Goal: Task Accomplishment & Management: Manage account settings

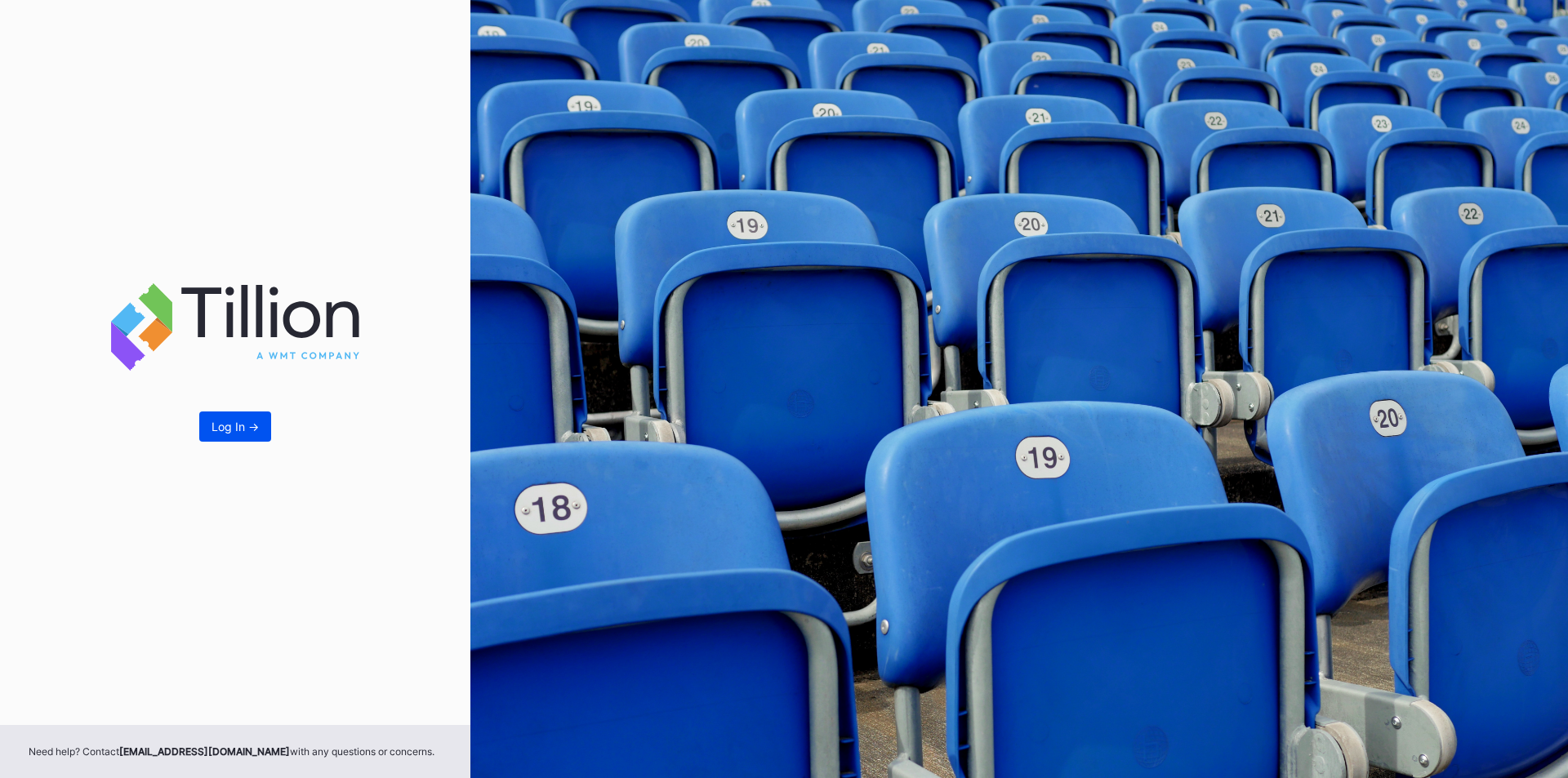
click at [227, 427] on div "Log In ->" at bounding box center [235, 426] width 48 height 14
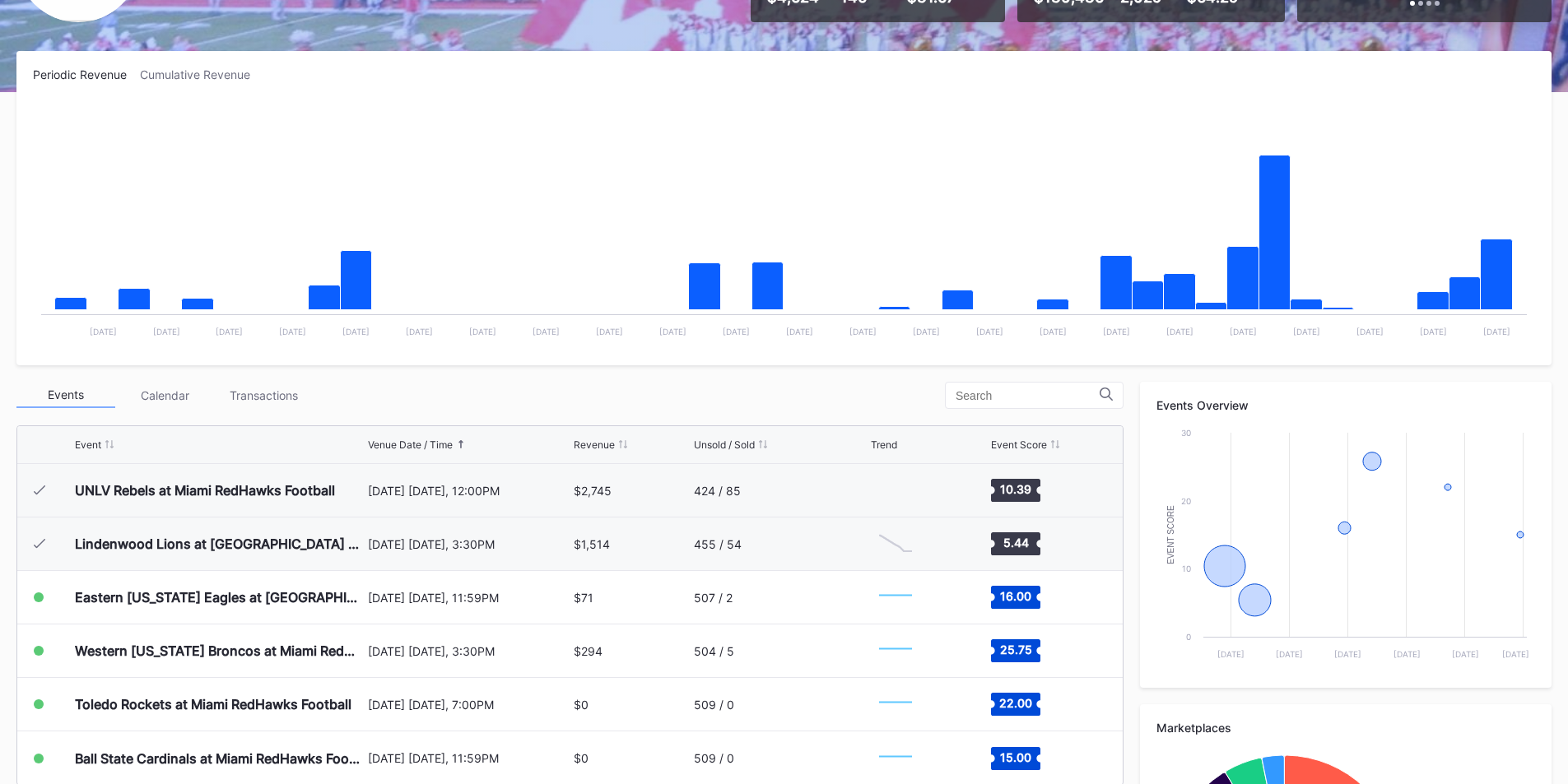
scroll to position [247, 0]
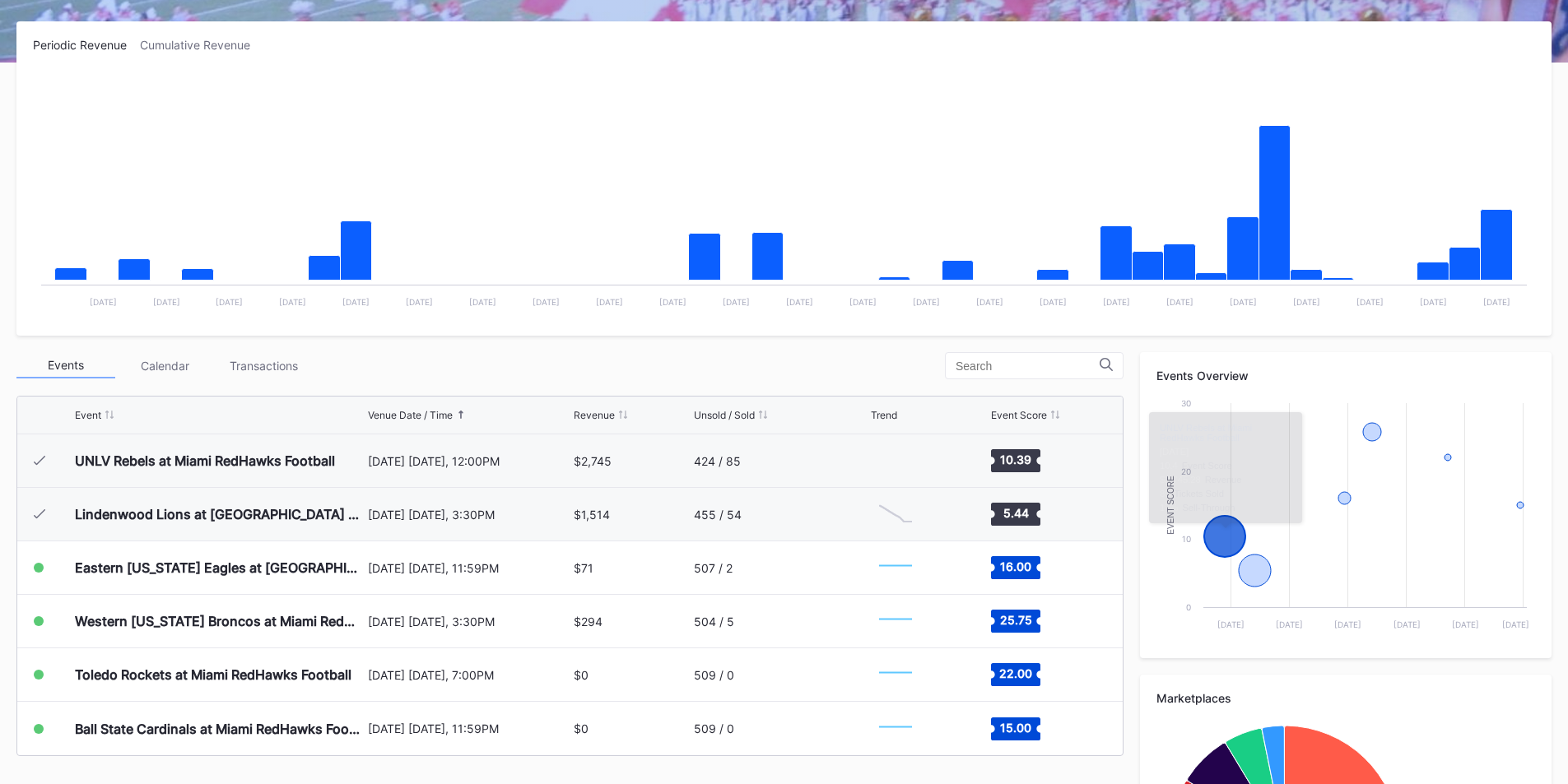
click at [941, 78] on rect "Chart title" at bounding box center [784, 196] width 1502 height 247
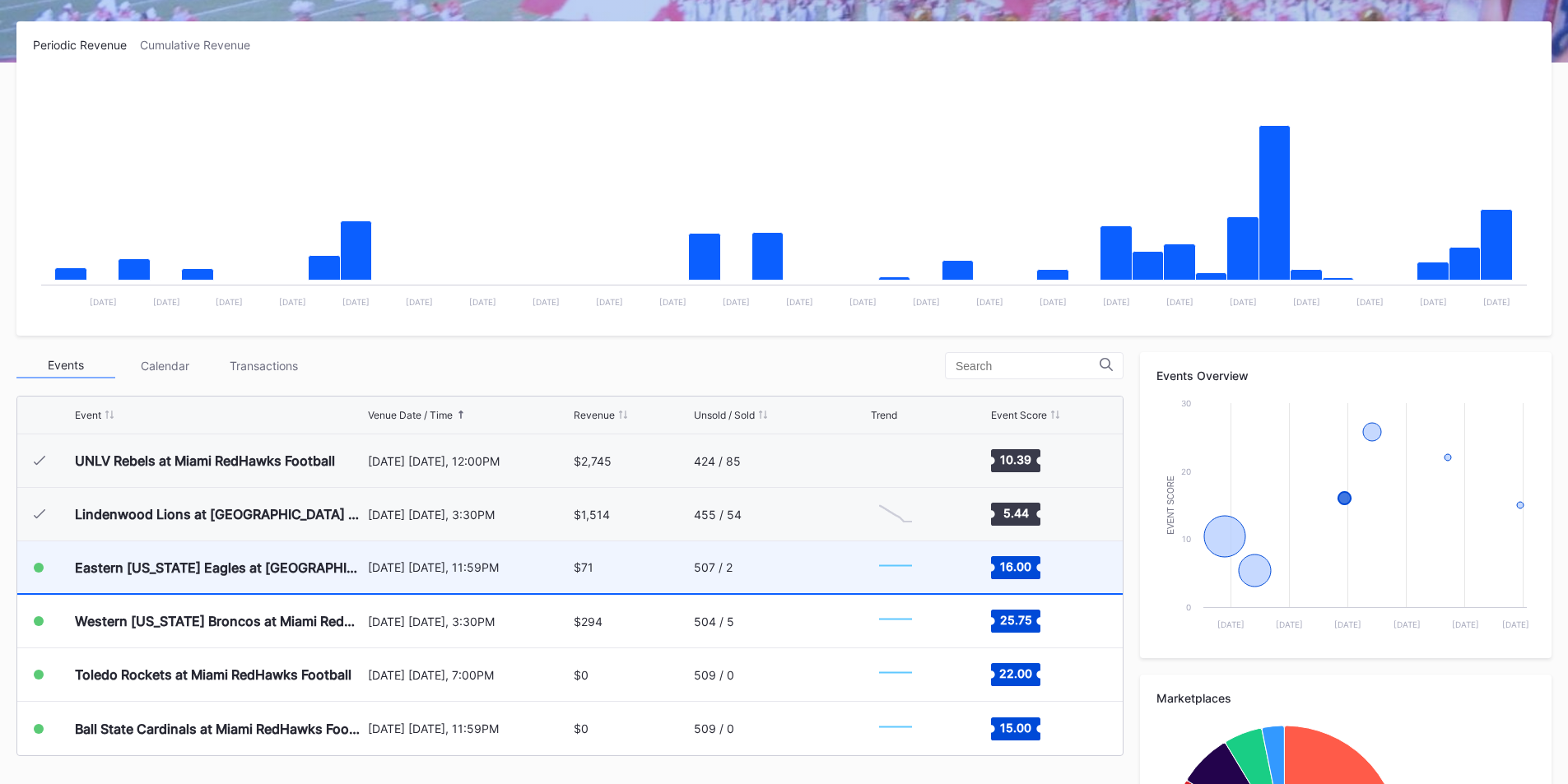
click at [783, 572] on div "507 / 2" at bounding box center [781, 567] width 174 height 51
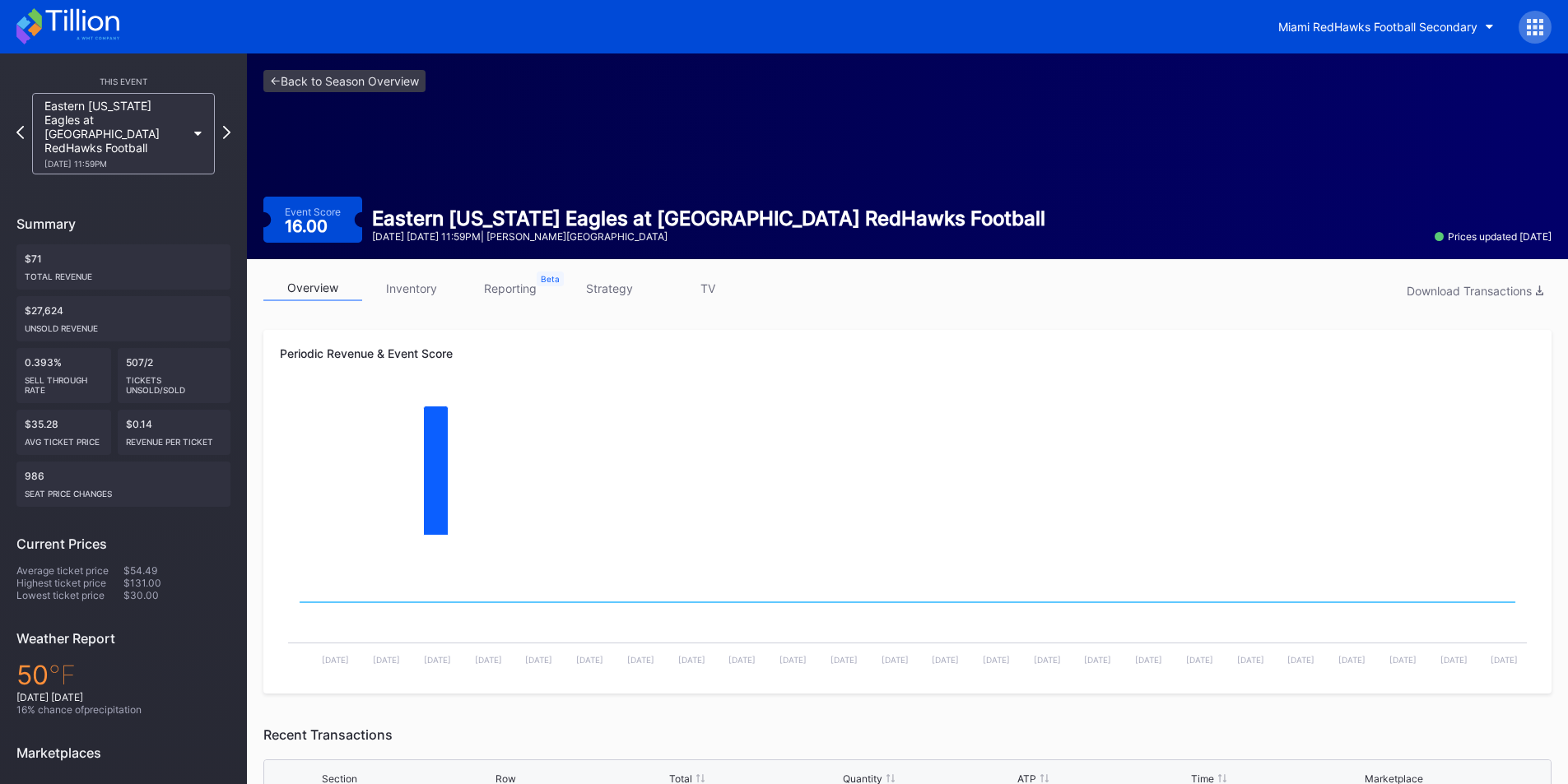
click at [416, 293] on link "inventory" at bounding box center [411, 289] width 99 height 25
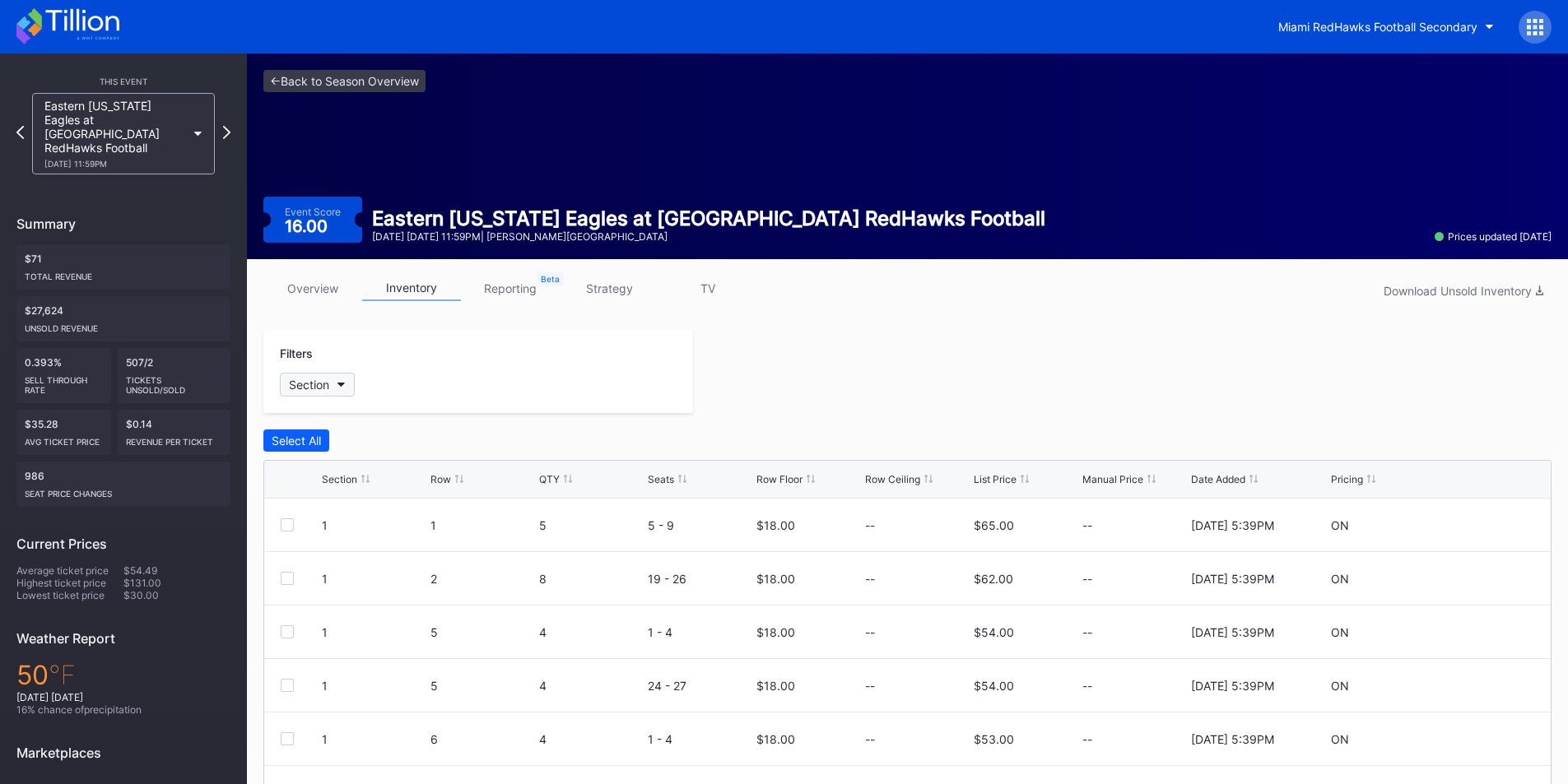
click at [338, 392] on button "Section" at bounding box center [317, 385] width 75 height 24
click at [303, 471] on div at bounding box center [299, 478] width 14 height 14
click at [298, 506] on div at bounding box center [299, 508] width 14 height 14
click at [300, 628] on div at bounding box center [299, 630] width 14 height 14
click at [297, 664] on div at bounding box center [299, 660] width 14 height 14
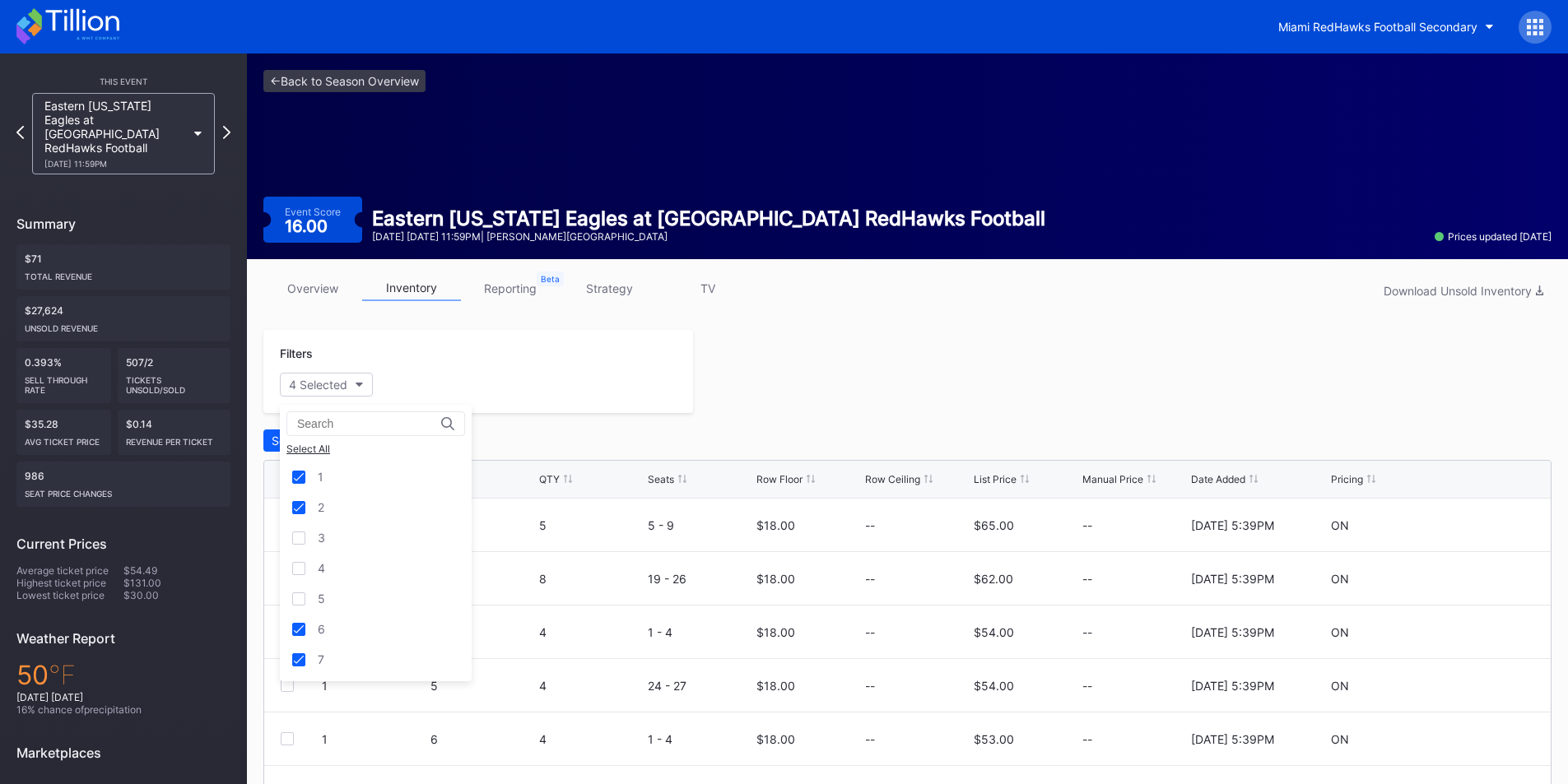
drag, startPoint x: 843, startPoint y: 408, endPoint x: 716, endPoint y: 430, distance: 128.9
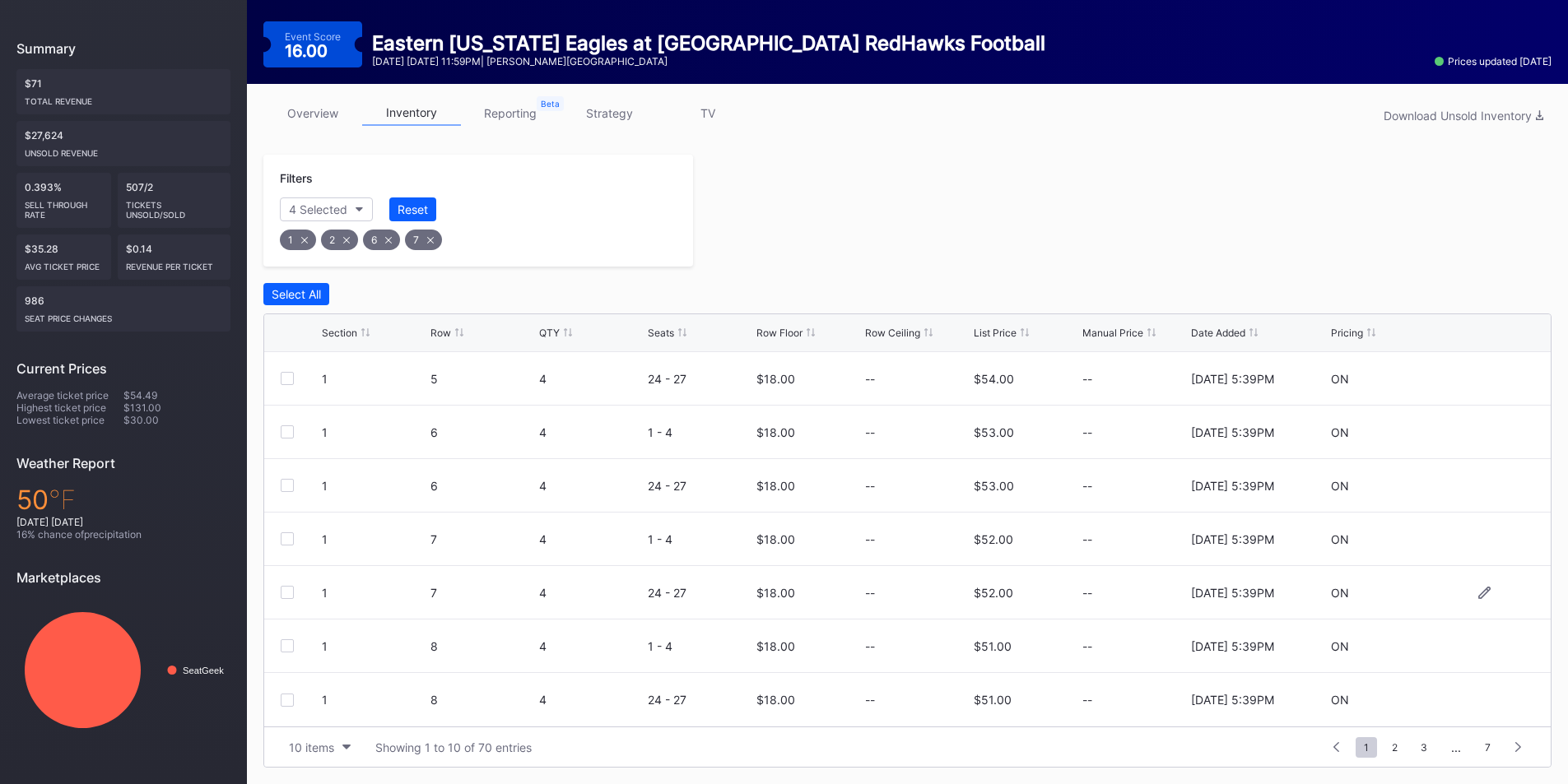
scroll to position [78, 0]
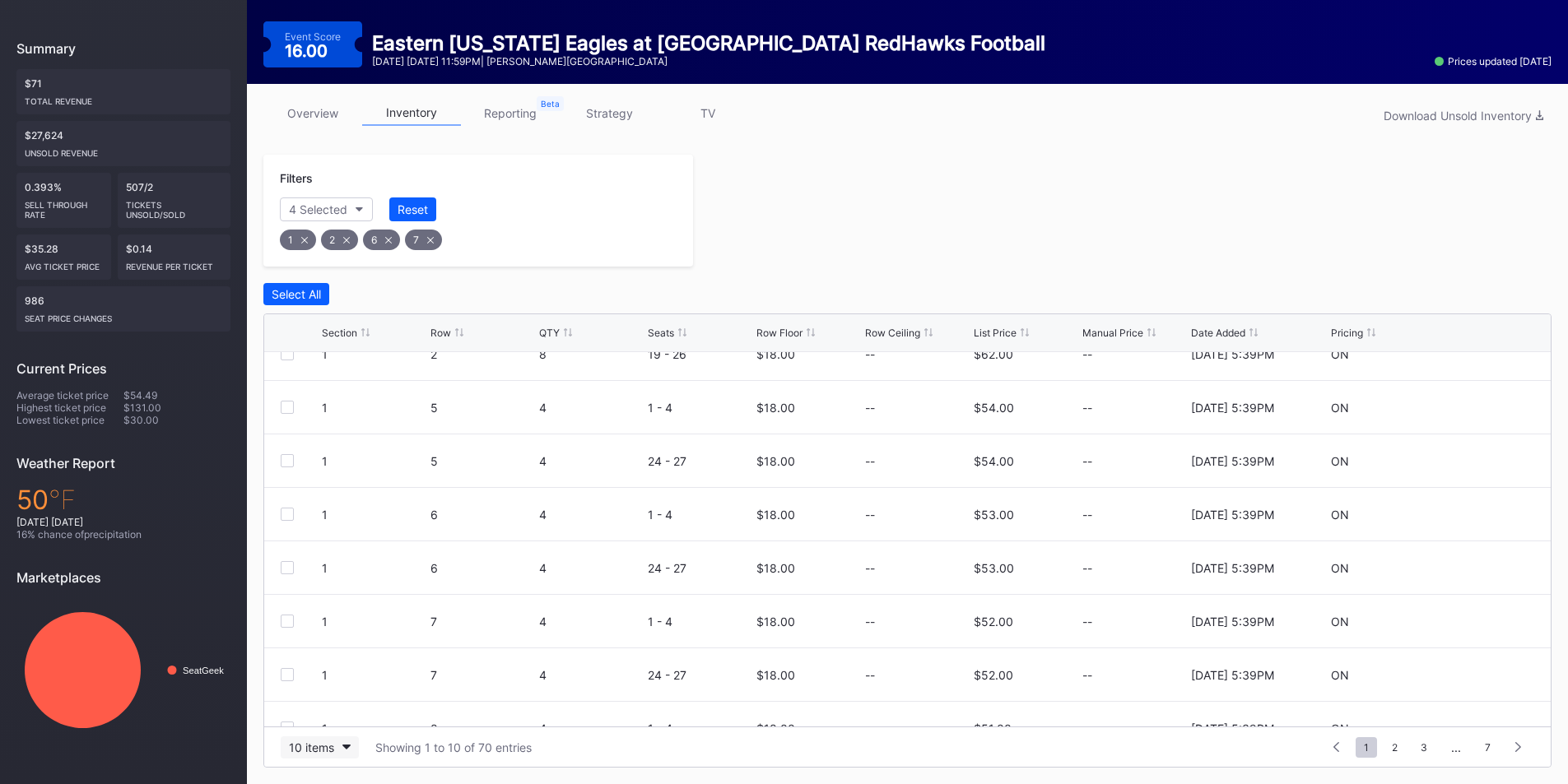
click at [356, 749] on button "10 items" at bounding box center [320, 748] width 78 height 22
click at [336, 698] on div "200 items" at bounding box center [320, 706] width 78 height 30
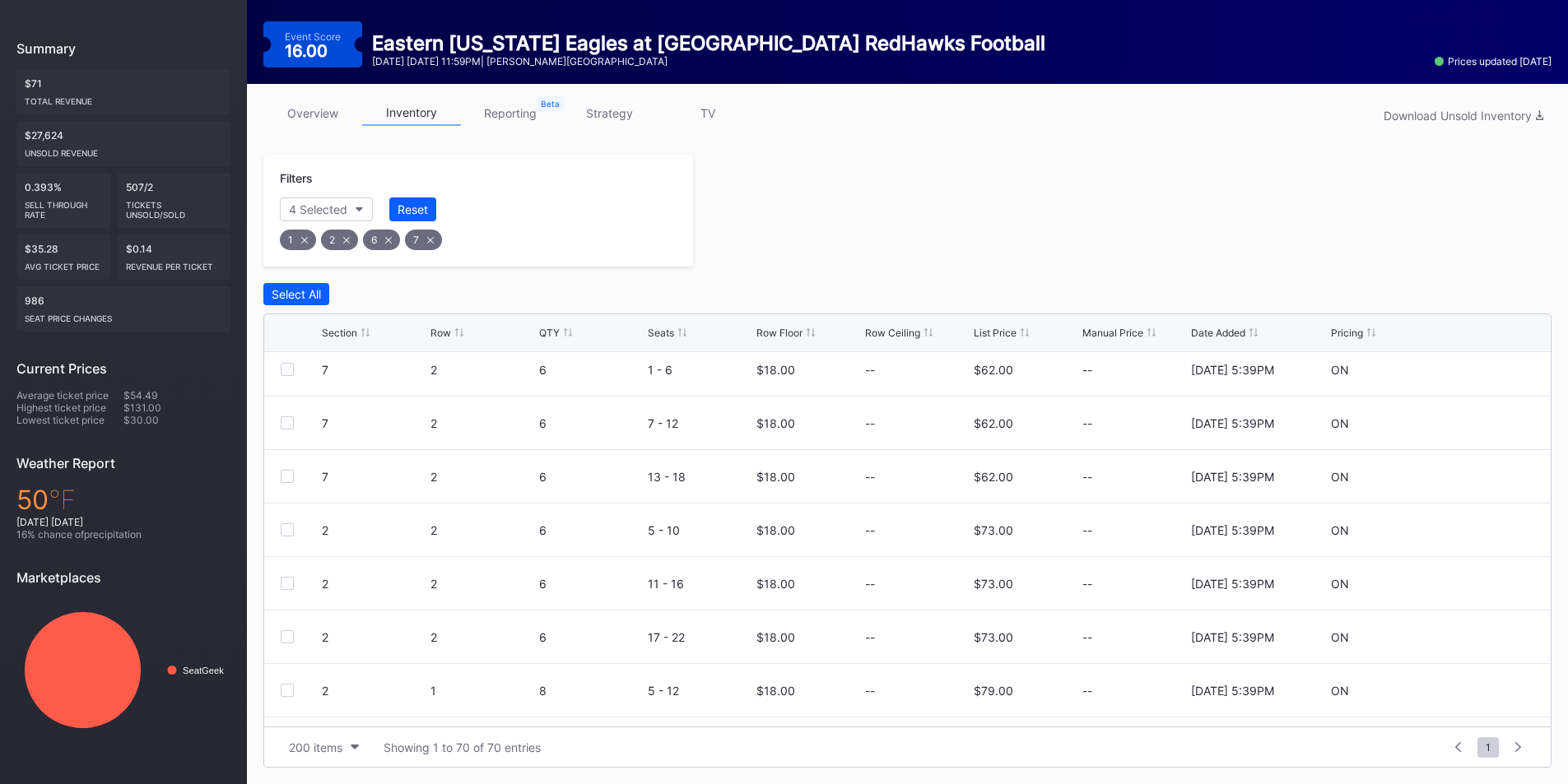
scroll to position [3371, 0]
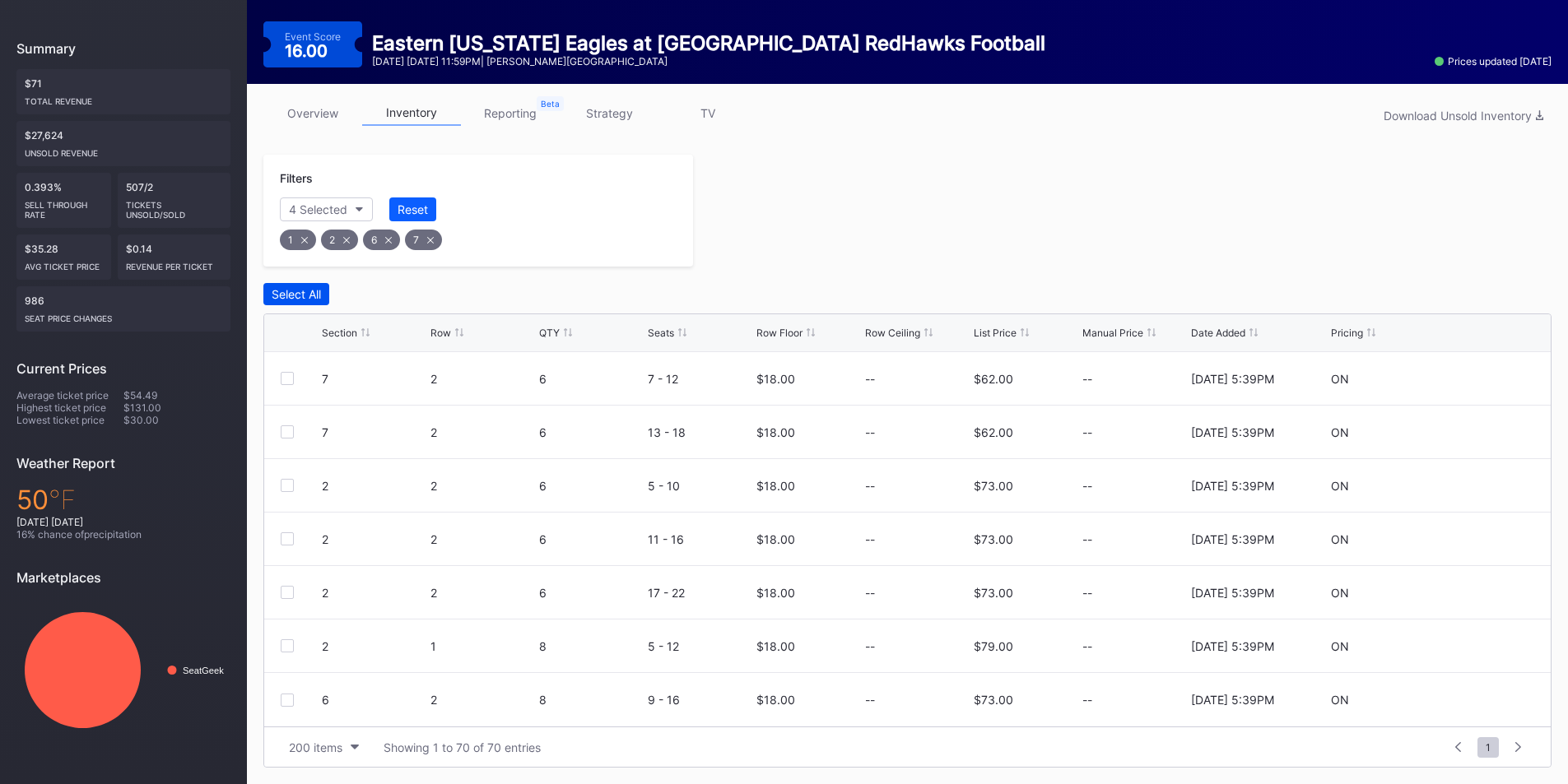
click at [305, 291] on div "Select All" at bounding box center [296, 294] width 50 height 14
click at [412, 296] on div "Edit 70 Rows" at bounding box center [397, 294] width 70 height 14
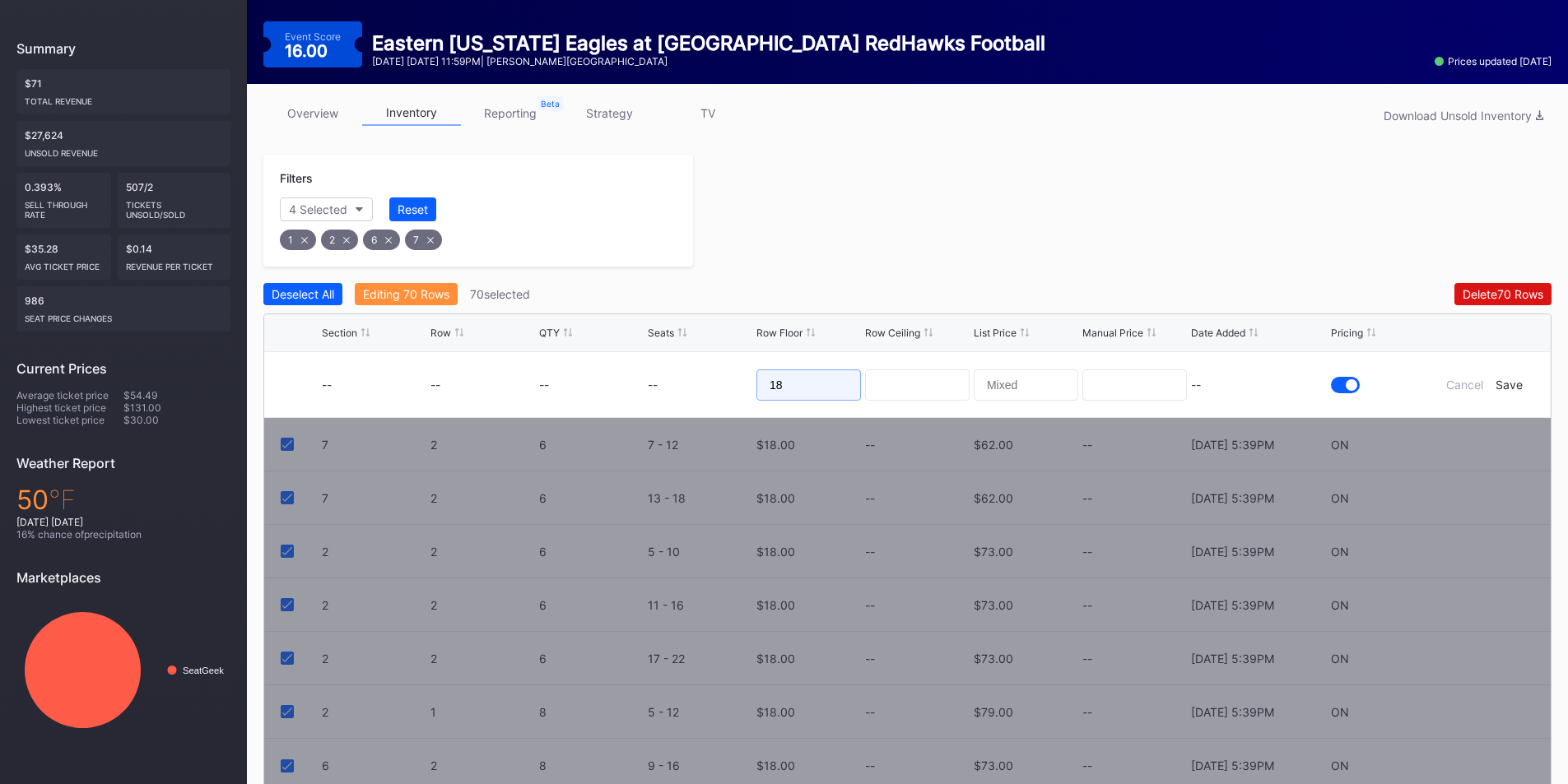
drag, startPoint x: 805, startPoint y: 389, endPoint x: 723, endPoint y: 392, distance: 82.1
click at [723, 392] on form "-- -- -- -- 18 -- Cancel Save" at bounding box center [927, 384] width 1213 height 65
type input "21"
click at [1318, 266] on div at bounding box center [1122, 210] width 858 height 112
click at [1512, 385] on div "Save" at bounding box center [1509, 385] width 27 height 14
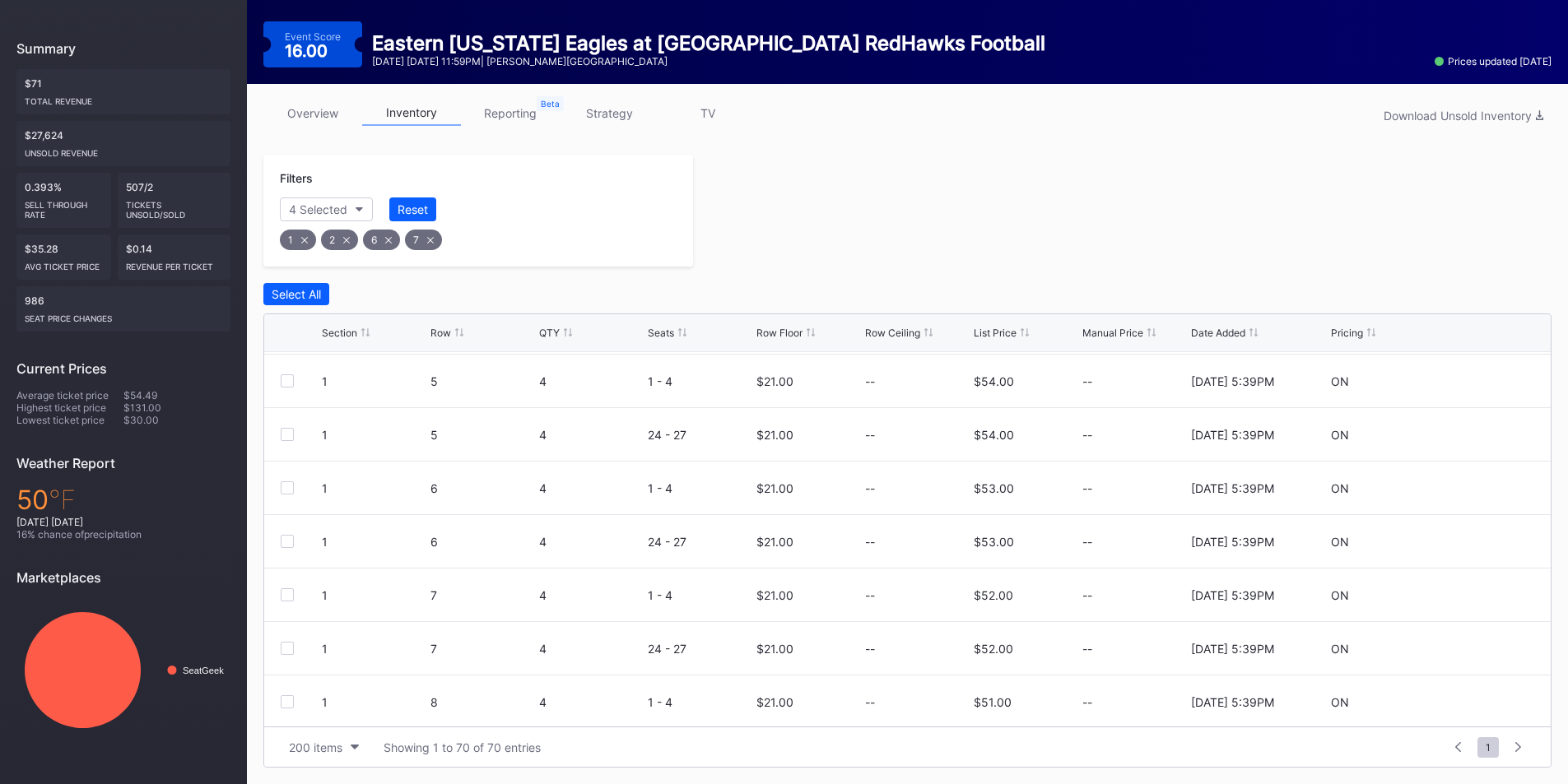
scroll to position [83, 0]
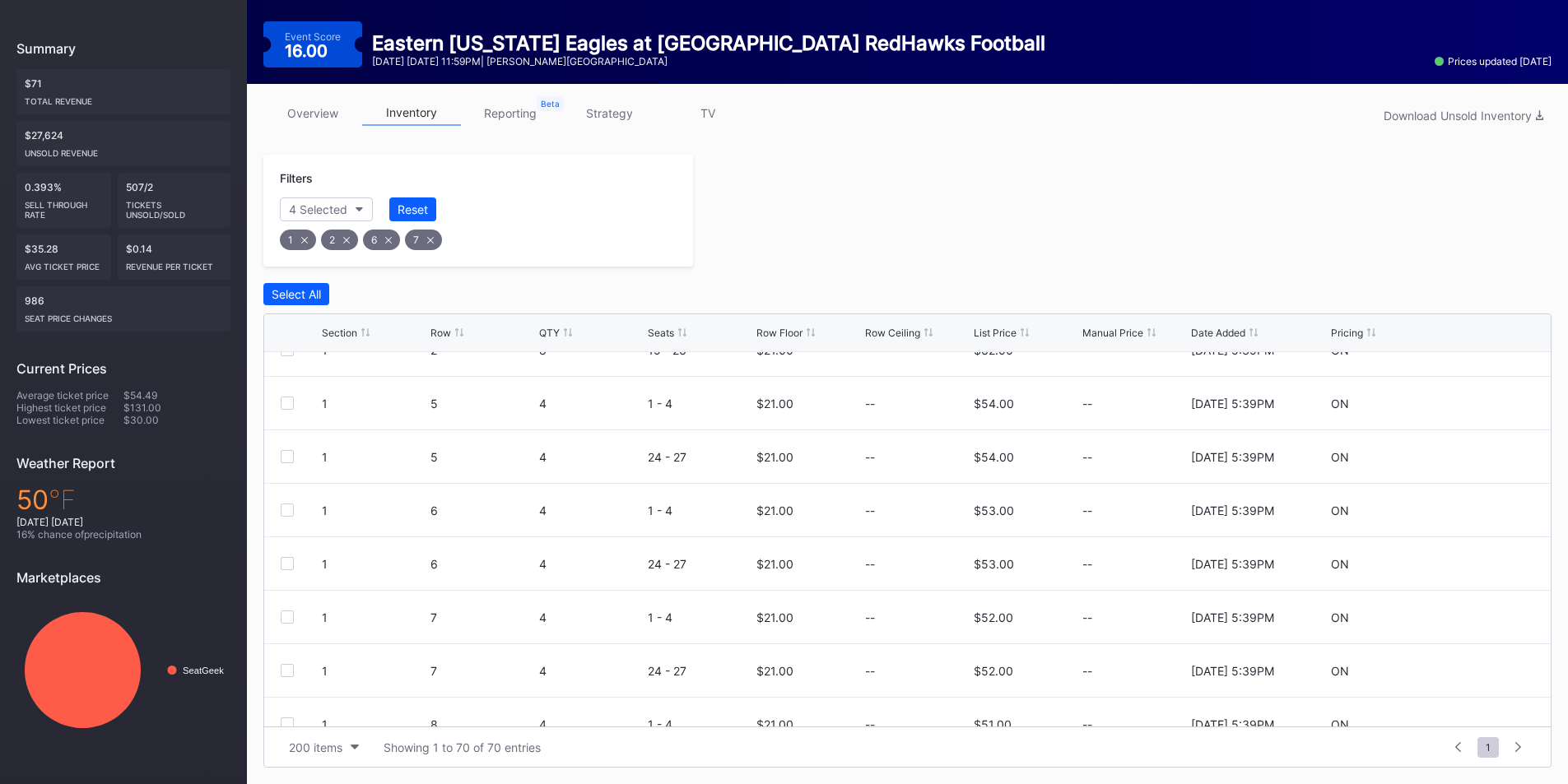
drag, startPoint x: 305, startPoint y: 240, endPoint x: 324, endPoint y: 242, distance: 19.1
click at [311, 240] on div "1" at bounding box center [298, 240] width 36 height 20
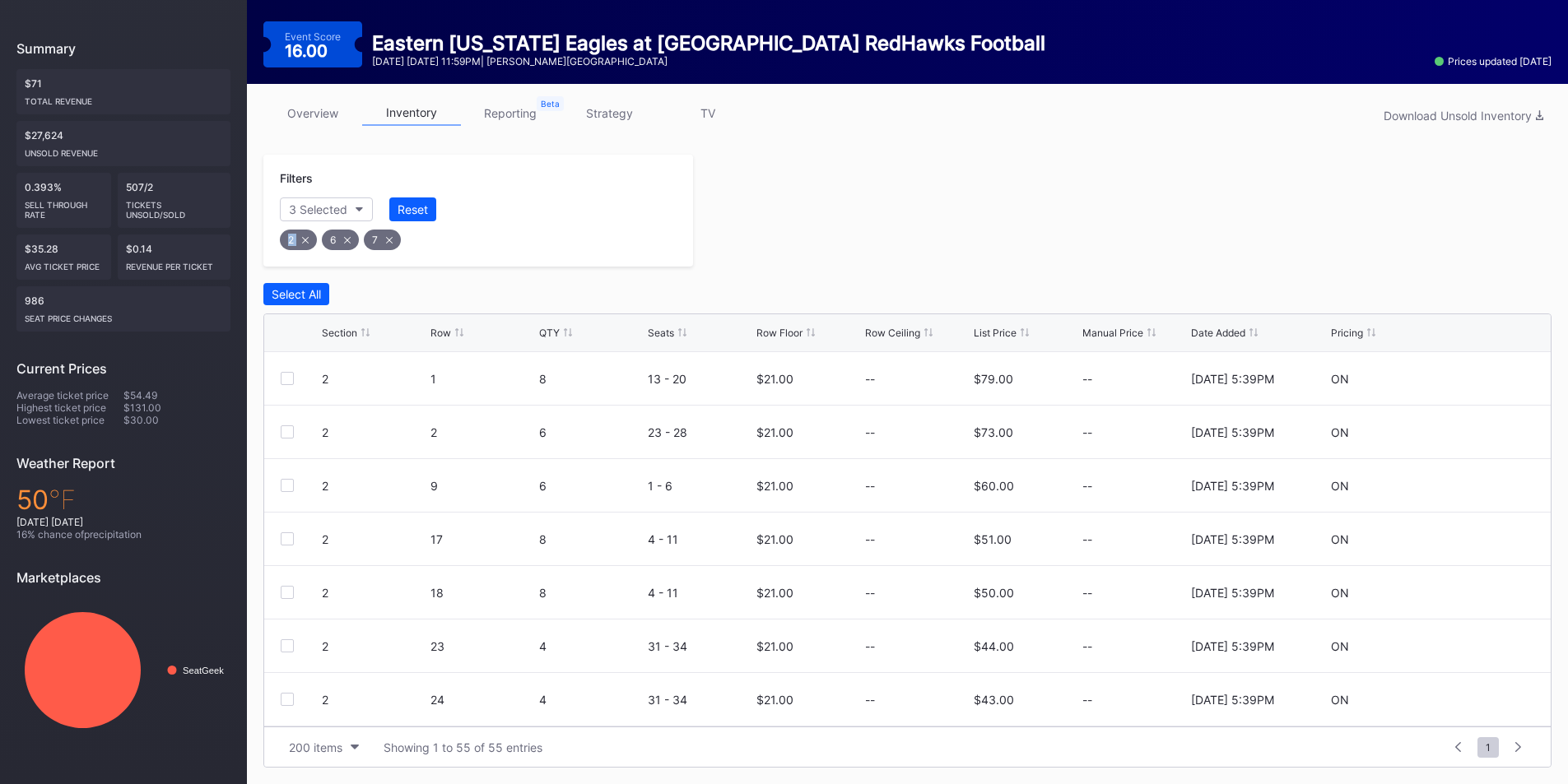
click at [304, 242] on icon at bounding box center [305, 240] width 7 height 7
click at [300, 242] on div "6" at bounding box center [299, 240] width 37 height 20
drag, startPoint x: 304, startPoint y: 242, endPoint x: 349, endPoint y: 230, distance: 46.6
click at [305, 242] on icon at bounding box center [305, 241] width 7 height 7
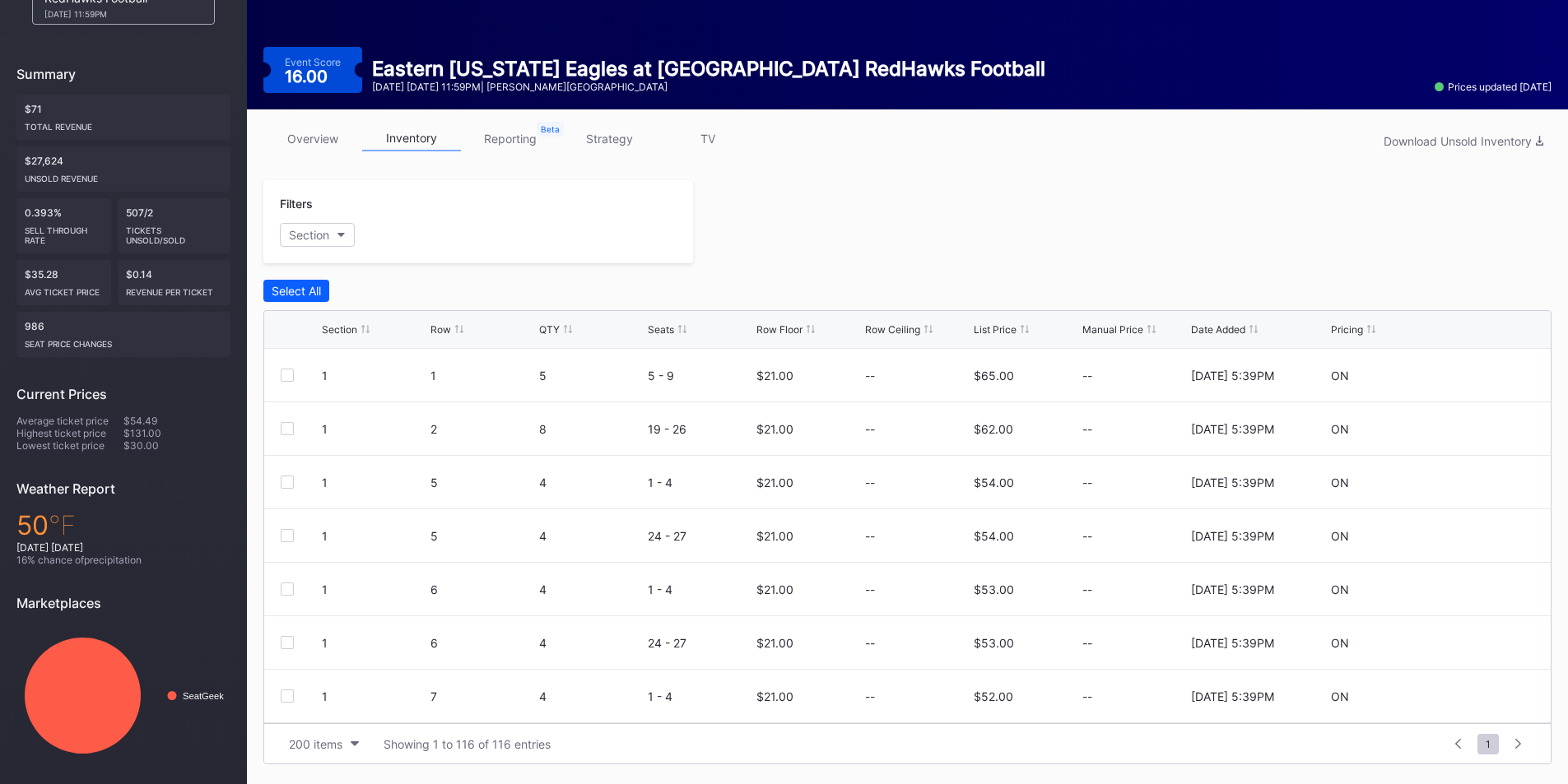
scroll to position [147, 0]
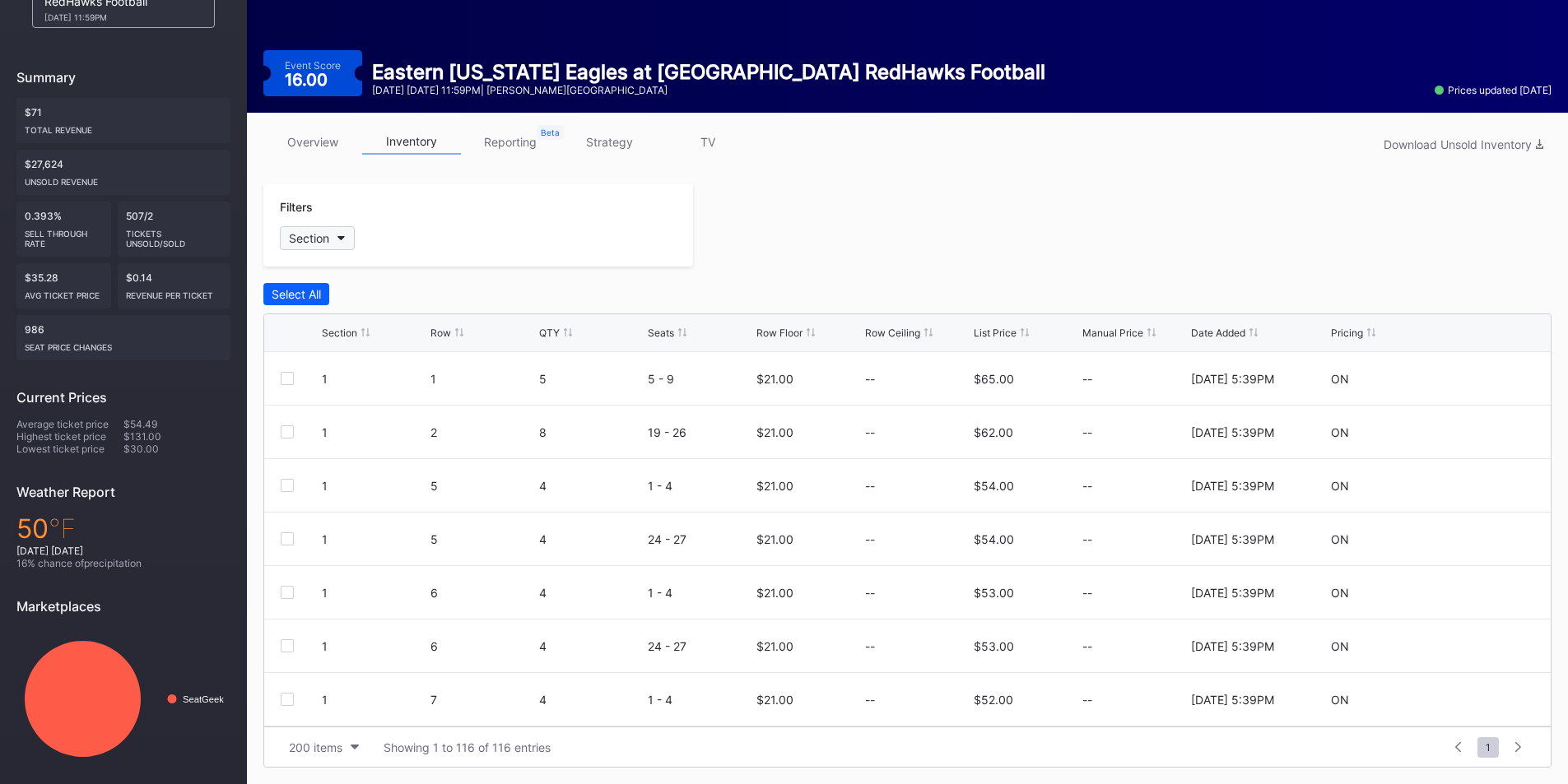
click at [336, 239] on button "Section" at bounding box center [317, 238] width 75 height 24
click at [323, 394] on div "3" at bounding box center [321, 391] width 8 height 14
click at [323, 426] on div "4" at bounding box center [321, 422] width 8 height 14
click at [327, 458] on div "5" at bounding box center [376, 452] width 192 height 30
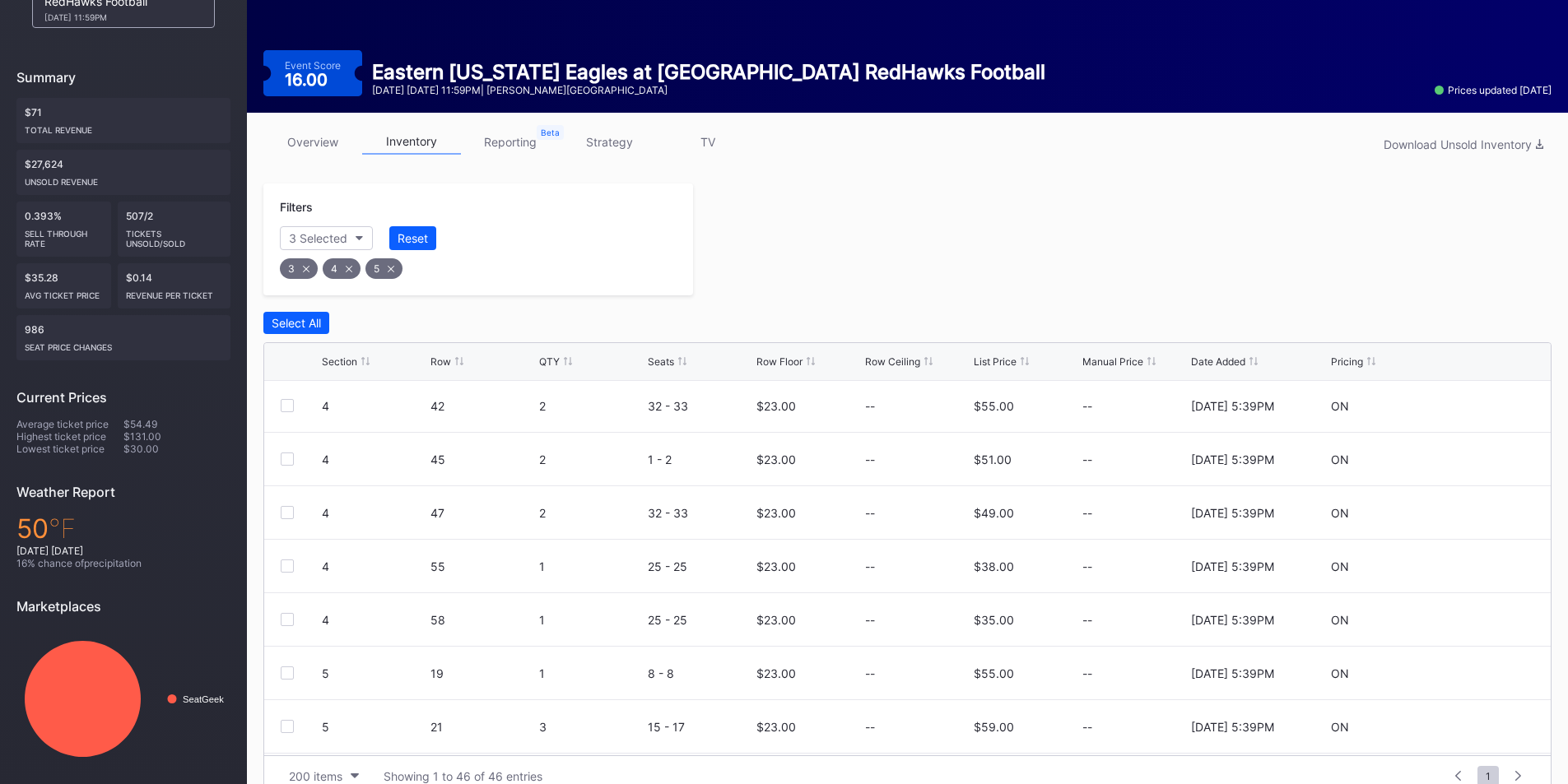
scroll to position [0, 0]
click at [808, 360] on icon at bounding box center [811, 361] width 8 height 8
click at [803, 360] on div "Row Floor" at bounding box center [779, 361] width 46 height 13
click at [288, 517] on div at bounding box center [288, 515] width 14 height 14
click at [288, 458] on div at bounding box center [288, 461] width 14 height 14
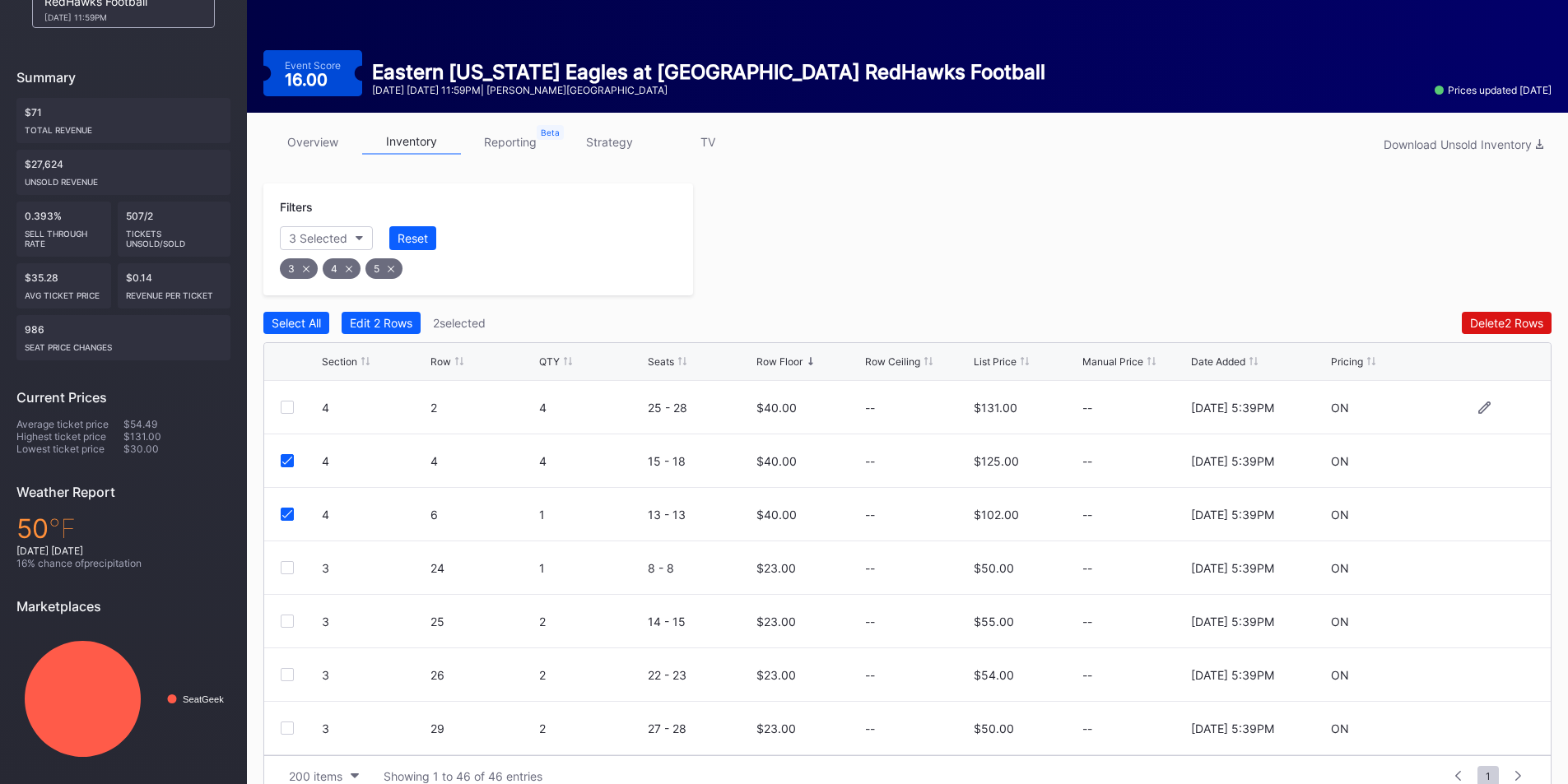
click at [289, 408] on div at bounding box center [288, 408] width 14 height 14
click at [280, 512] on div "4 6 1 13 - 13 $40.00 -- $102.00 -- [DATE] 5:39PM ON" at bounding box center [907, 514] width 1286 height 53
click at [285, 335] on div "Select All Edit 3 Rows 3 selected Delete 3 Rows Section Row QTY Seats Row Floor…" at bounding box center [907, 554] width 1288 height 484
click at [289, 323] on div "Select All" at bounding box center [296, 323] width 50 height 14
click at [283, 408] on icon at bounding box center [288, 408] width 10 height 8
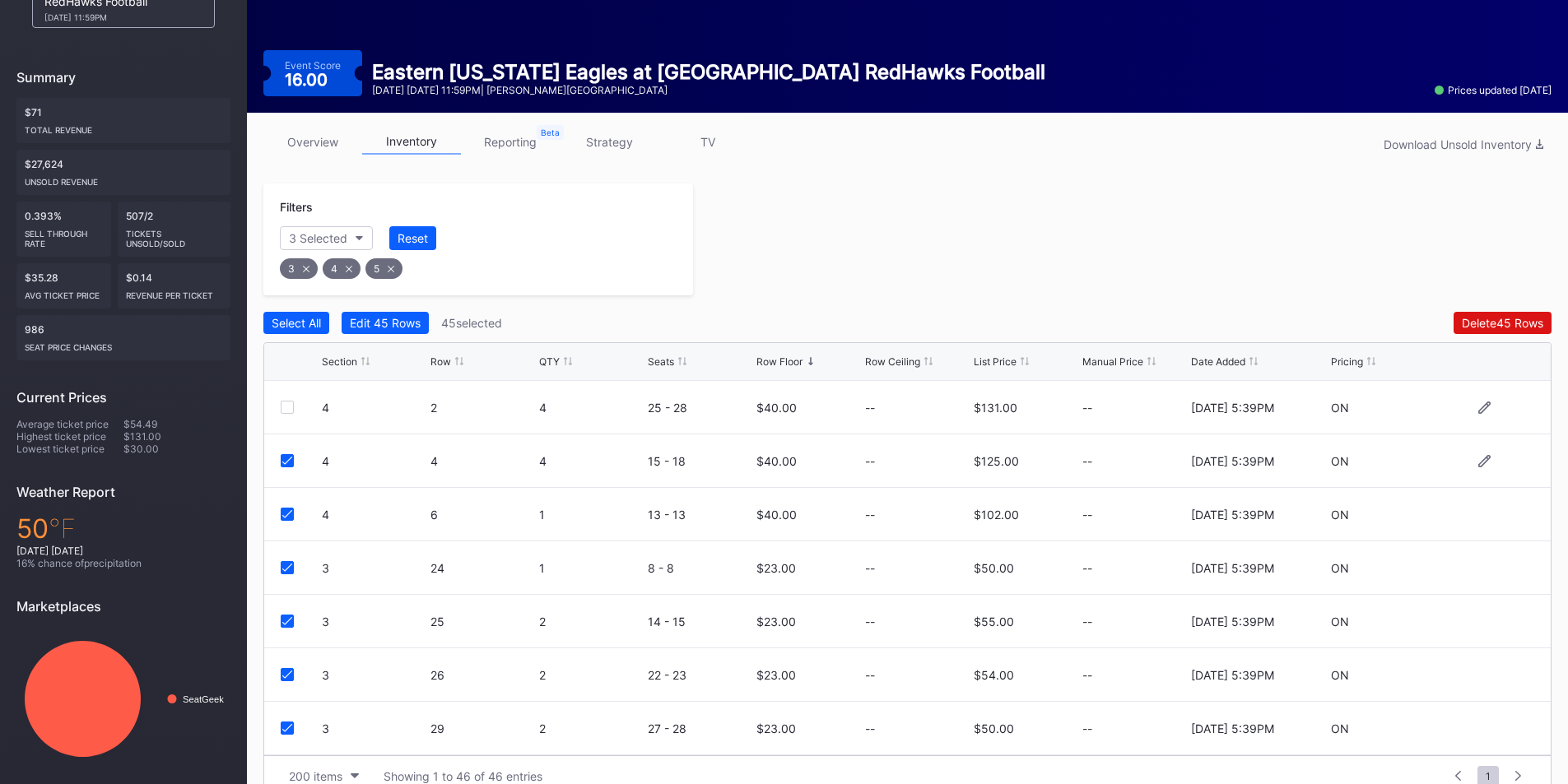
click at [288, 461] on icon at bounding box center [288, 461] width 10 height 8
click at [289, 519] on div at bounding box center [288, 515] width 14 height 14
click at [393, 324] on div "Edit 43 Rows" at bounding box center [385, 323] width 71 height 14
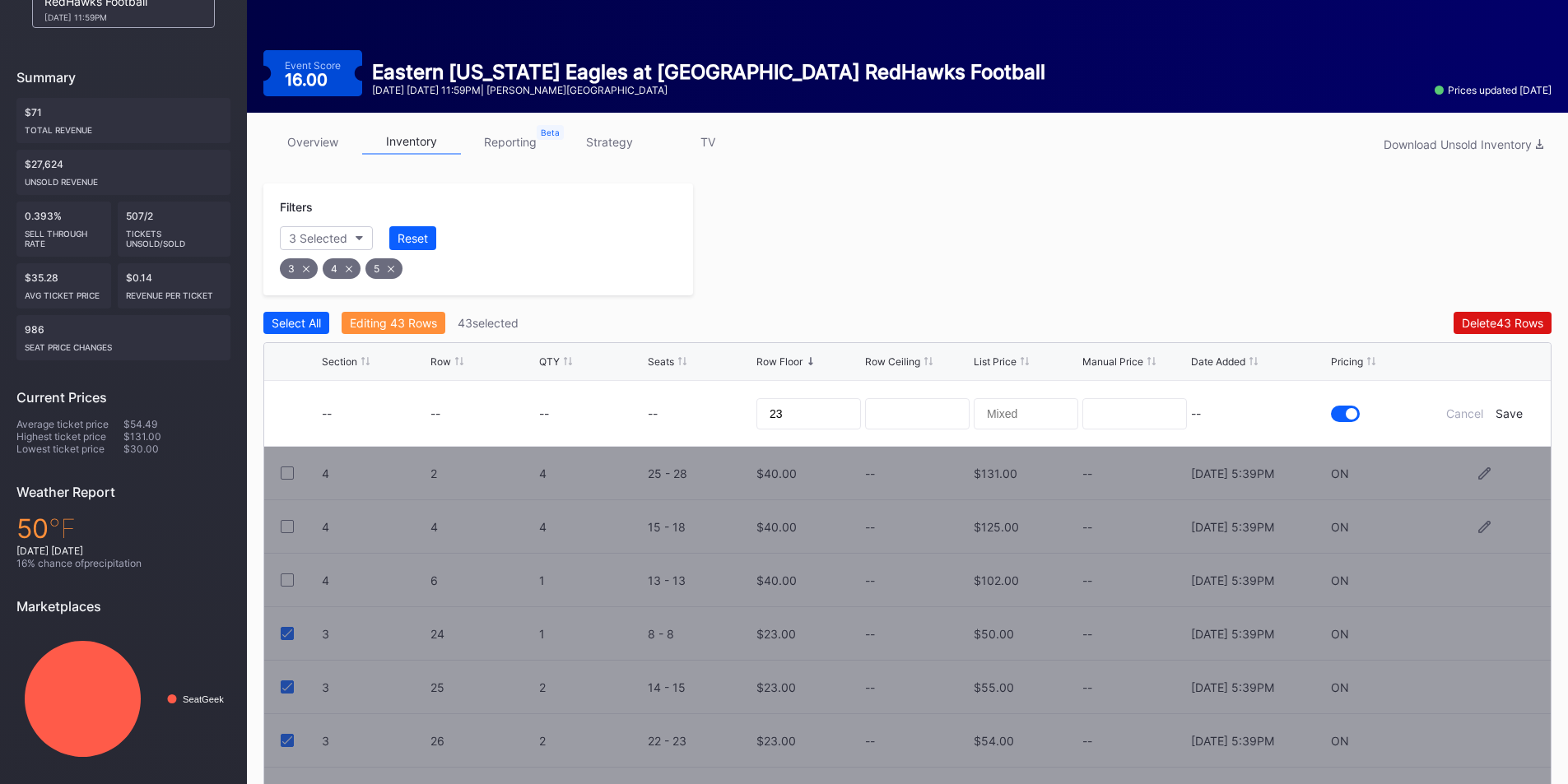
drag, startPoint x: 840, startPoint y: 430, endPoint x: 744, endPoint y: 417, distance: 96.9
click at [744, 417] on form "-- -- -- -- 23 -- Cancel Save" at bounding box center [927, 414] width 1213 height 65
click at [819, 415] on input "23" at bounding box center [808, 414] width 105 height 31
type input "27"
click at [1507, 413] on div "Save" at bounding box center [1509, 414] width 27 height 14
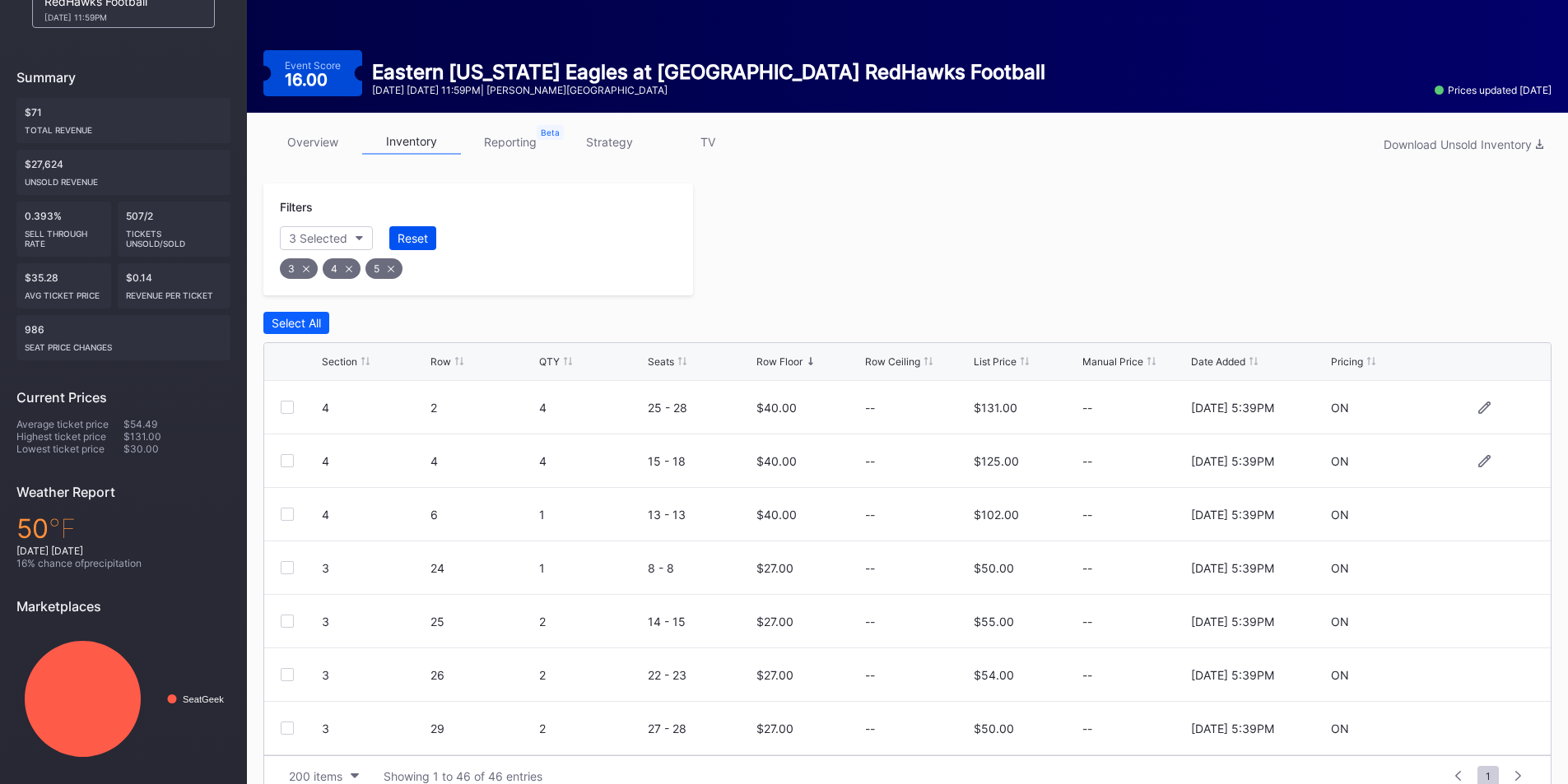
click at [417, 235] on div "Reset" at bounding box center [413, 238] width 30 height 14
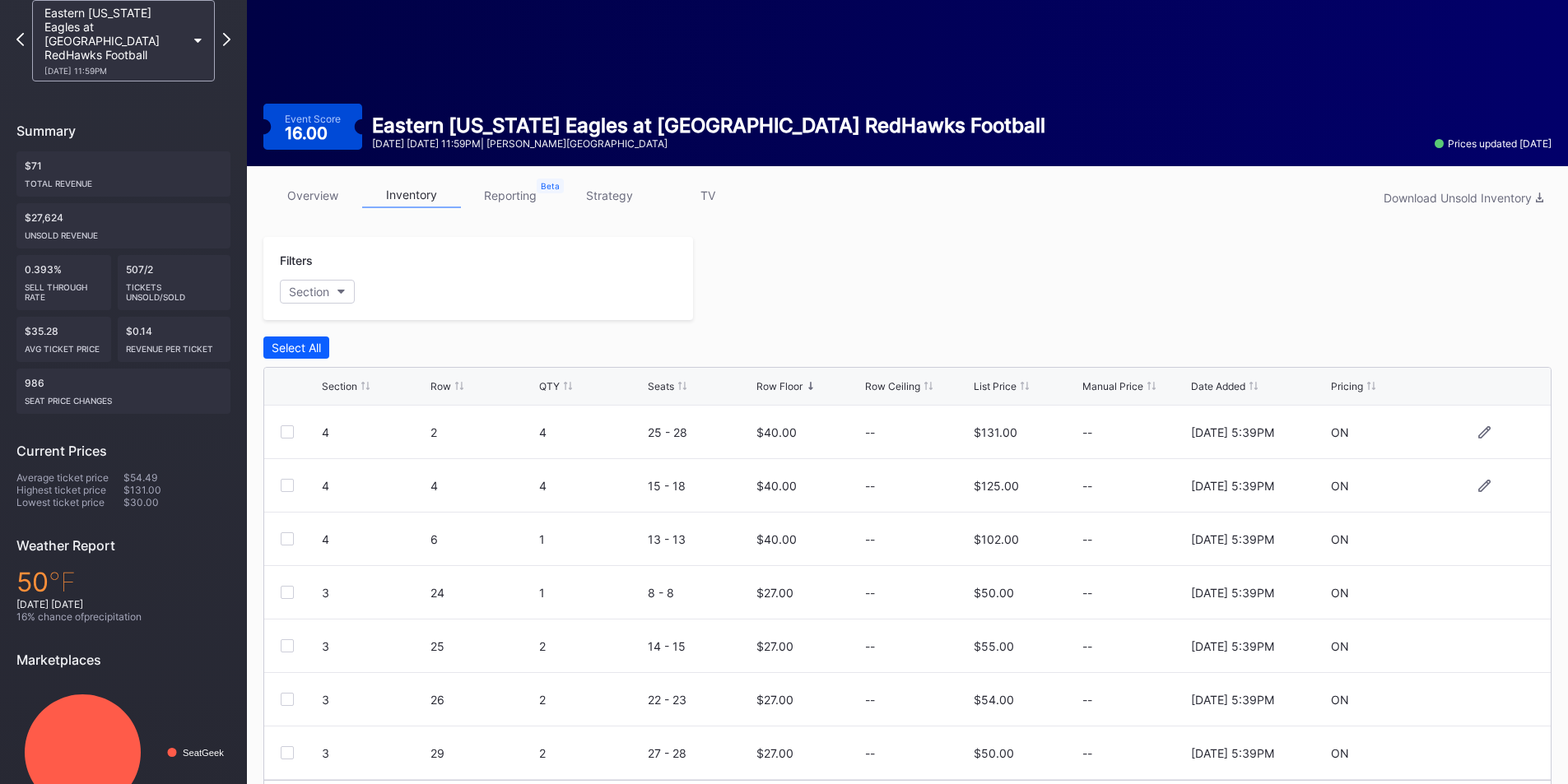
scroll to position [64, 0]
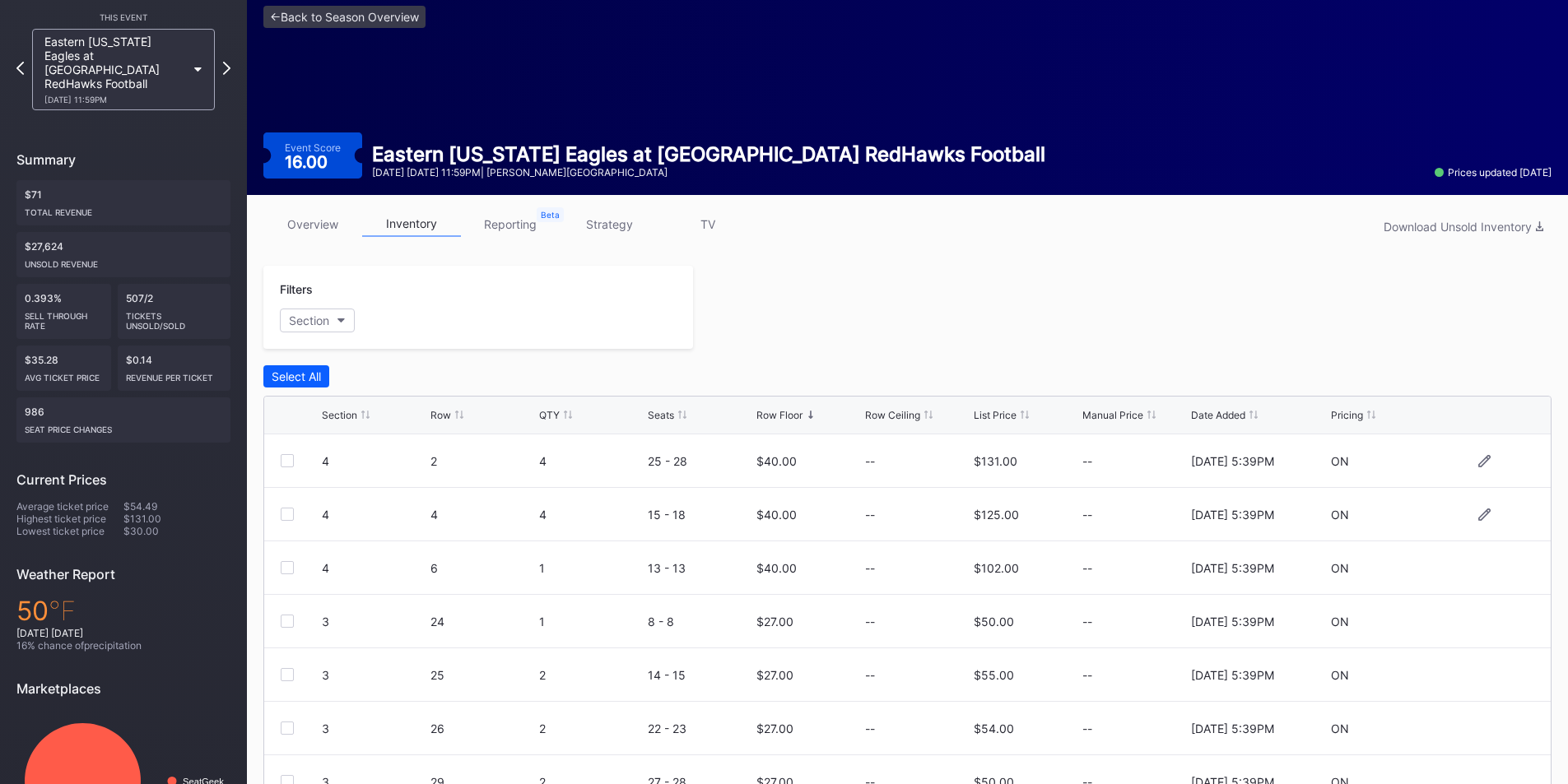
click at [261, 22] on div "<- Back to Season Overview Event Score 16.00 Eastern [US_STATE] Eagles at [GEOG…" at bounding box center [907, 92] width 1321 height 206
click at [274, 17] on link "<- Back to Season Overview" at bounding box center [344, 17] width 162 height 22
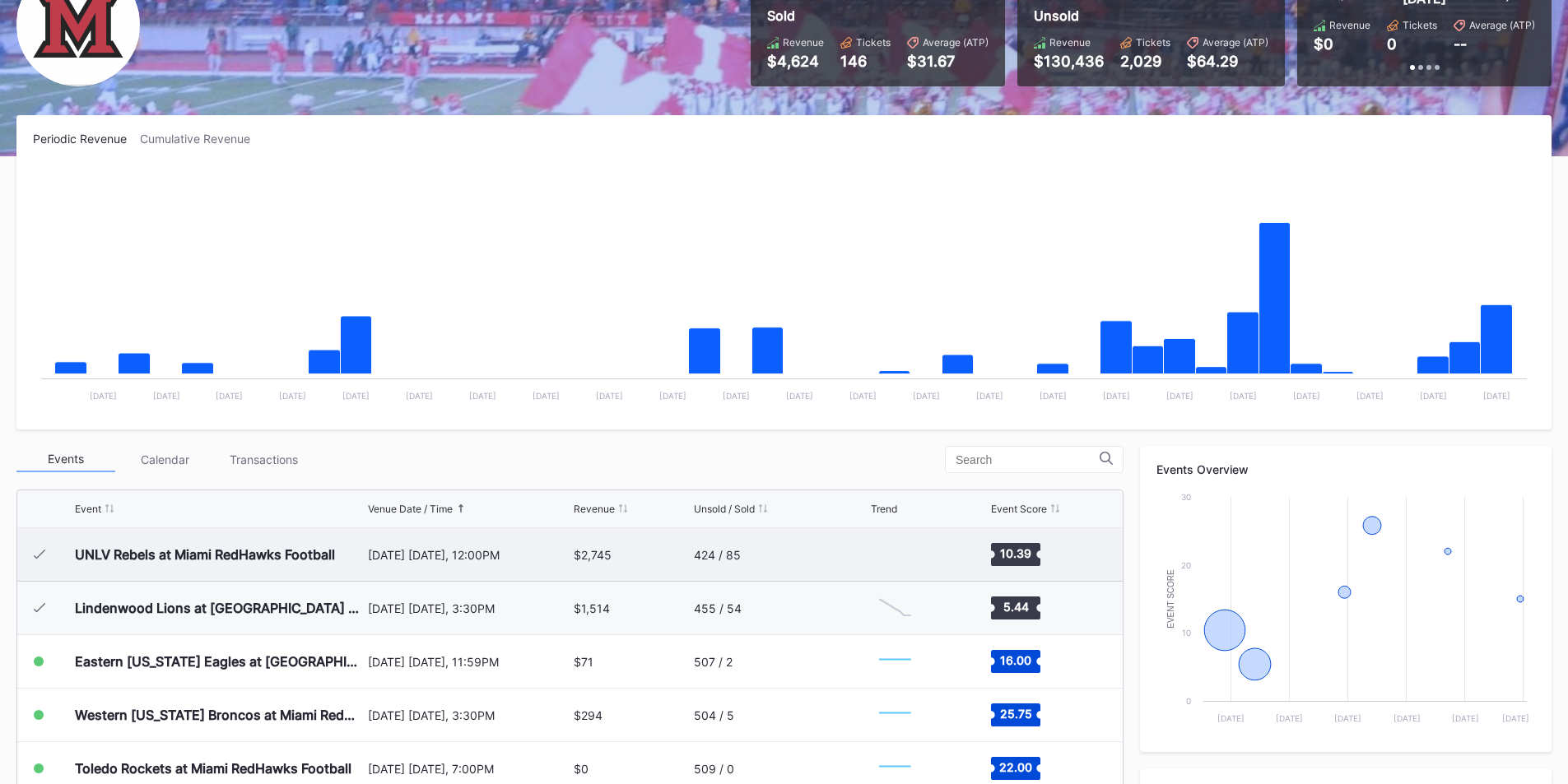
scroll to position [165, 0]
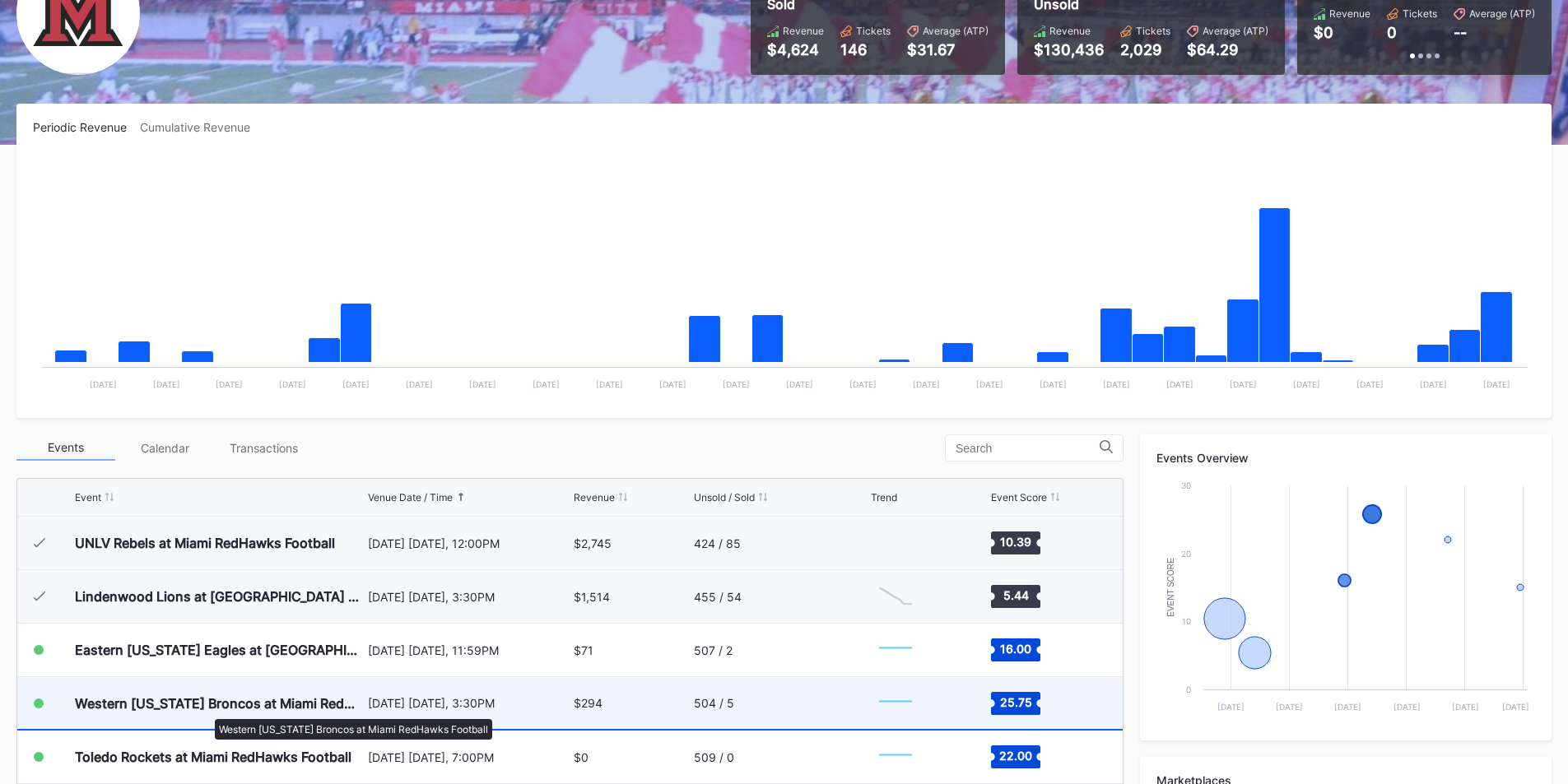
click at [207, 711] on div "Western [US_STATE] Broncos at Miami RedHawks Football" at bounding box center [219, 704] width 289 height 17
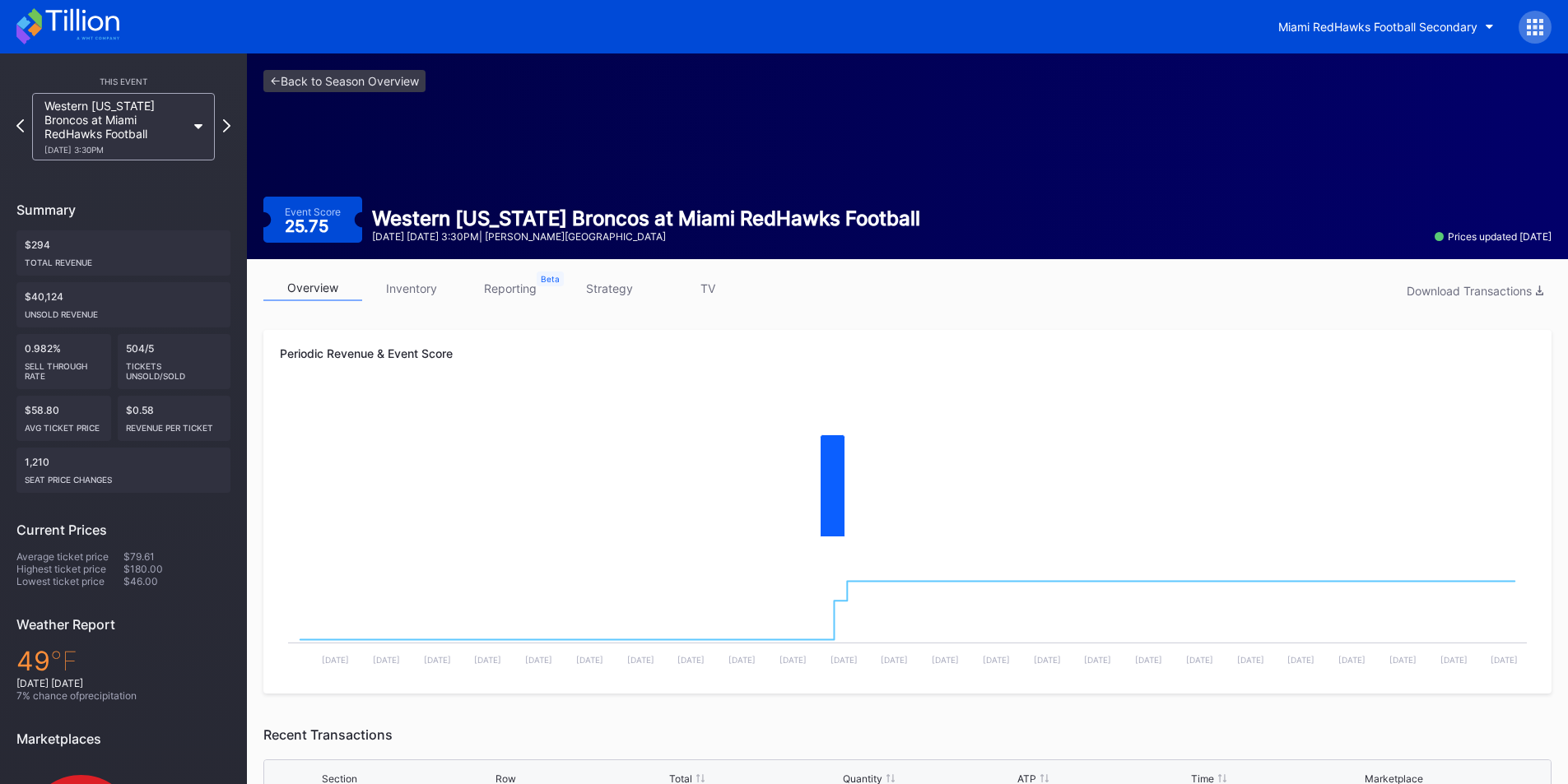
click at [416, 283] on link "inventory" at bounding box center [411, 289] width 99 height 25
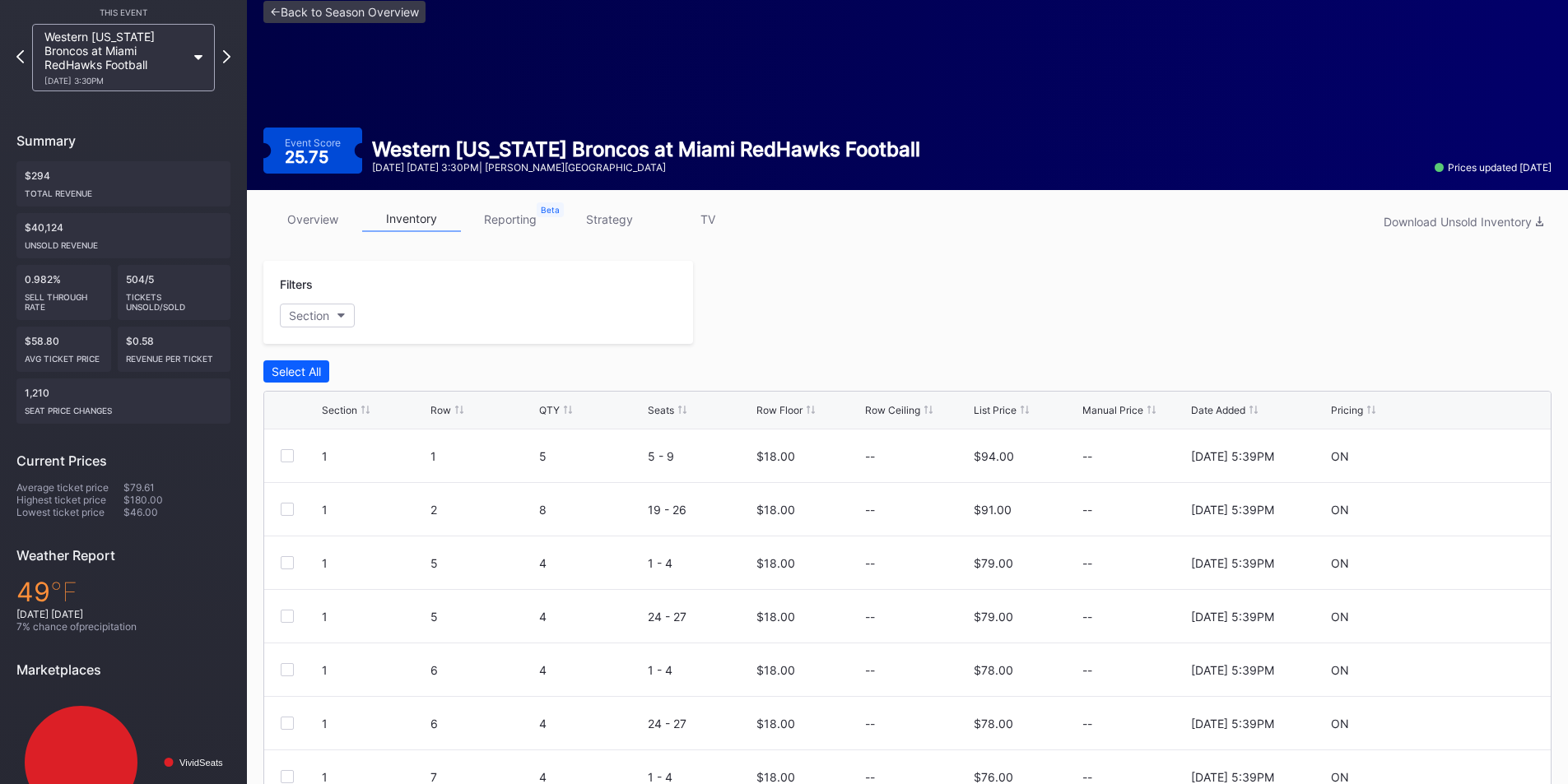
scroll to position [64, 0]
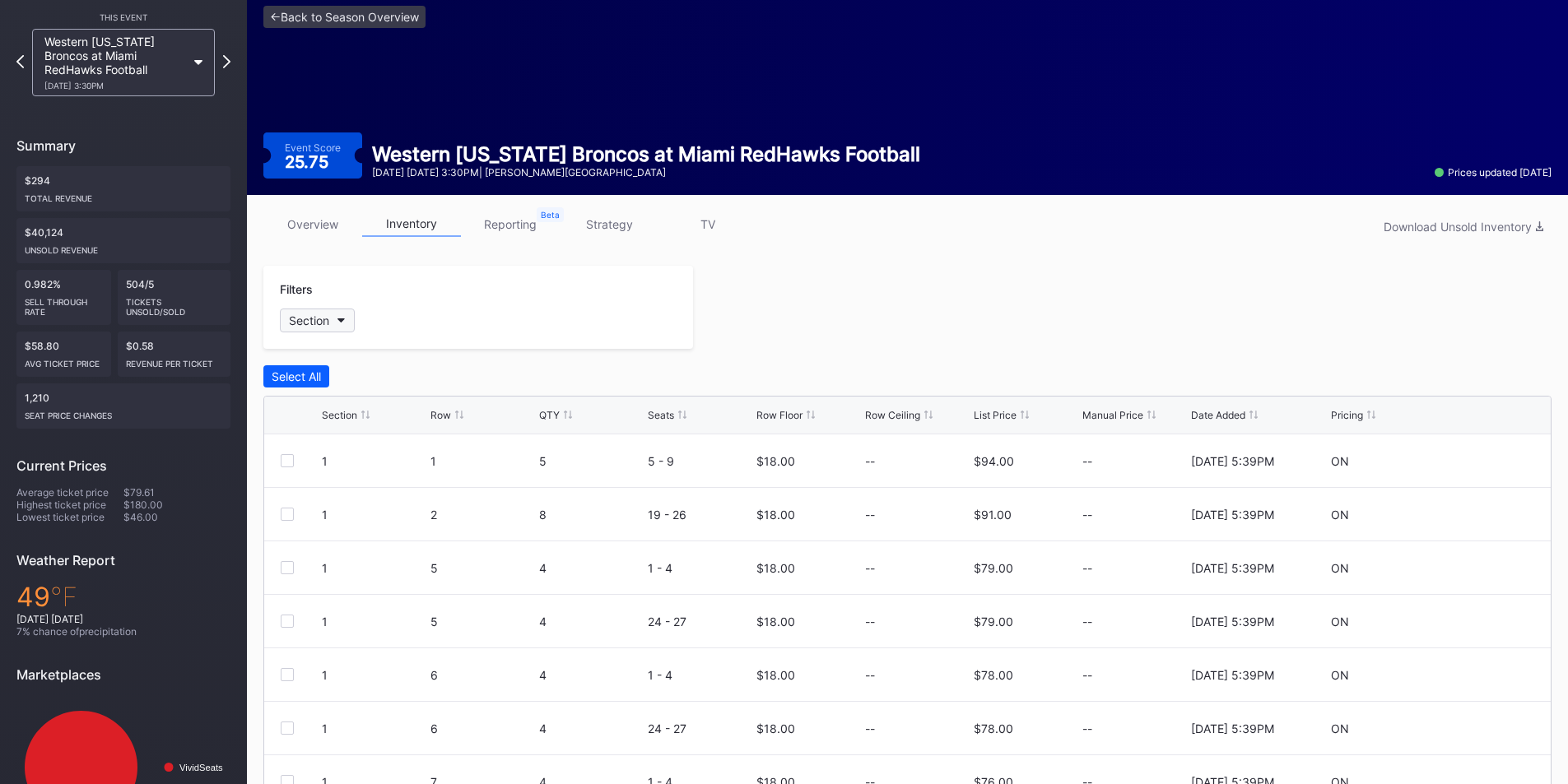
click at [327, 324] on div "Section" at bounding box center [309, 321] width 41 height 14
click at [310, 420] on div "1" at bounding box center [376, 413] width 192 height 30
click at [306, 451] on div "2" at bounding box center [376, 443] width 192 height 30
click at [304, 567] on div at bounding box center [299, 565] width 14 height 14
click at [293, 604] on div "7" at bounding box center [376, 596] width 192 height 30
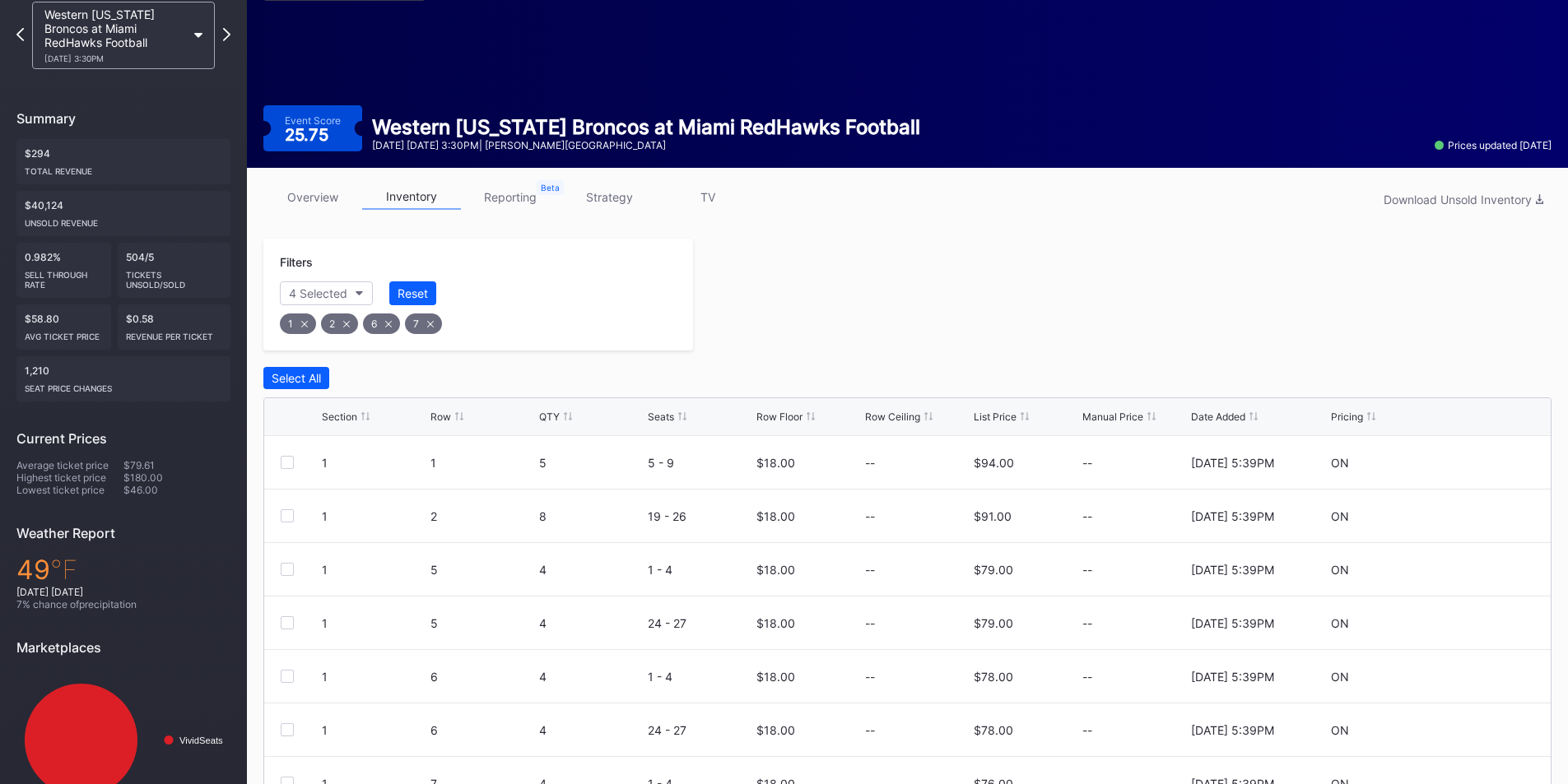
scroll to position [93, 0]
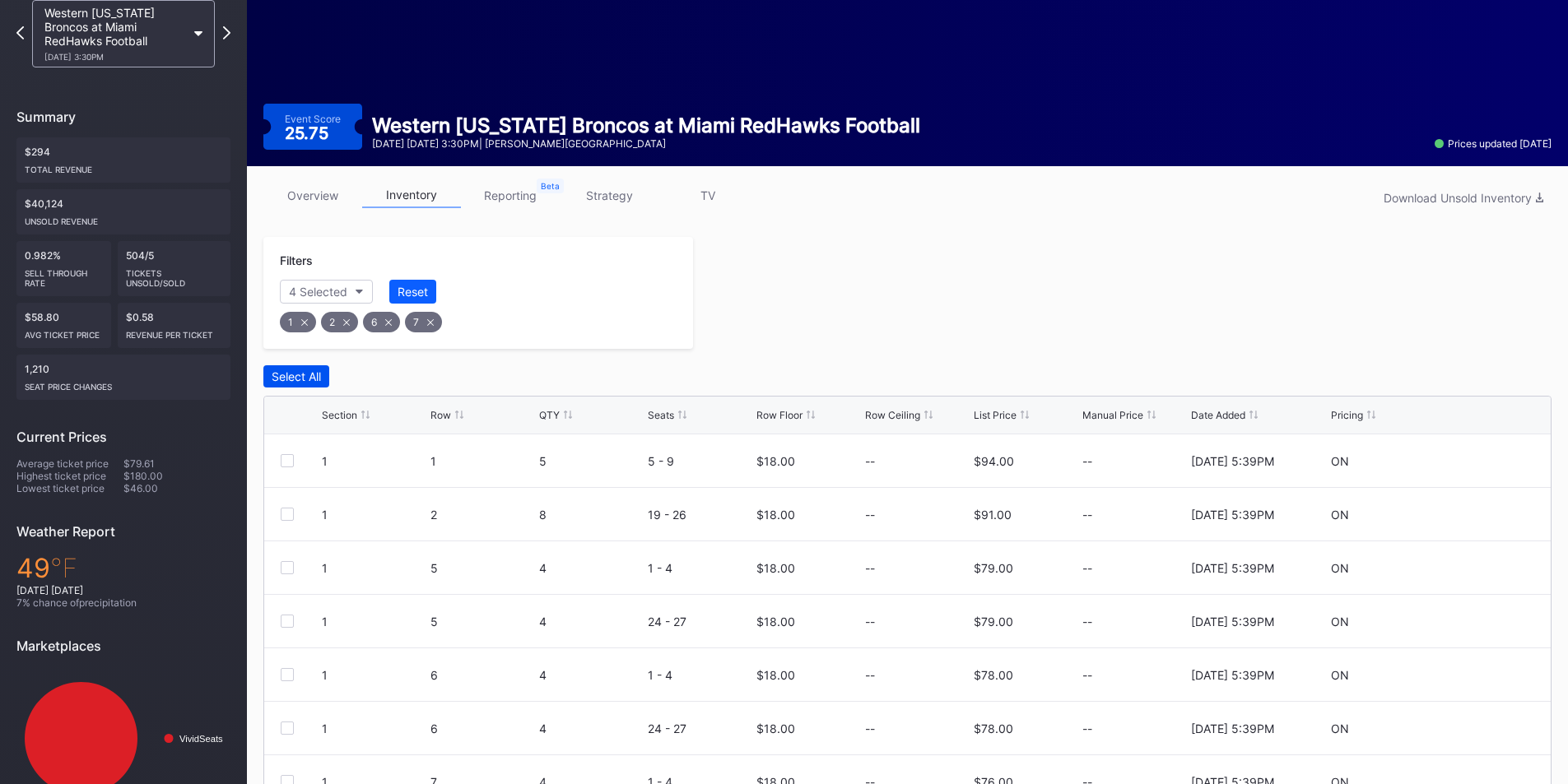
click at [325, 376] on button "Select All" at bounding box center [296, 376] width 66 height 22
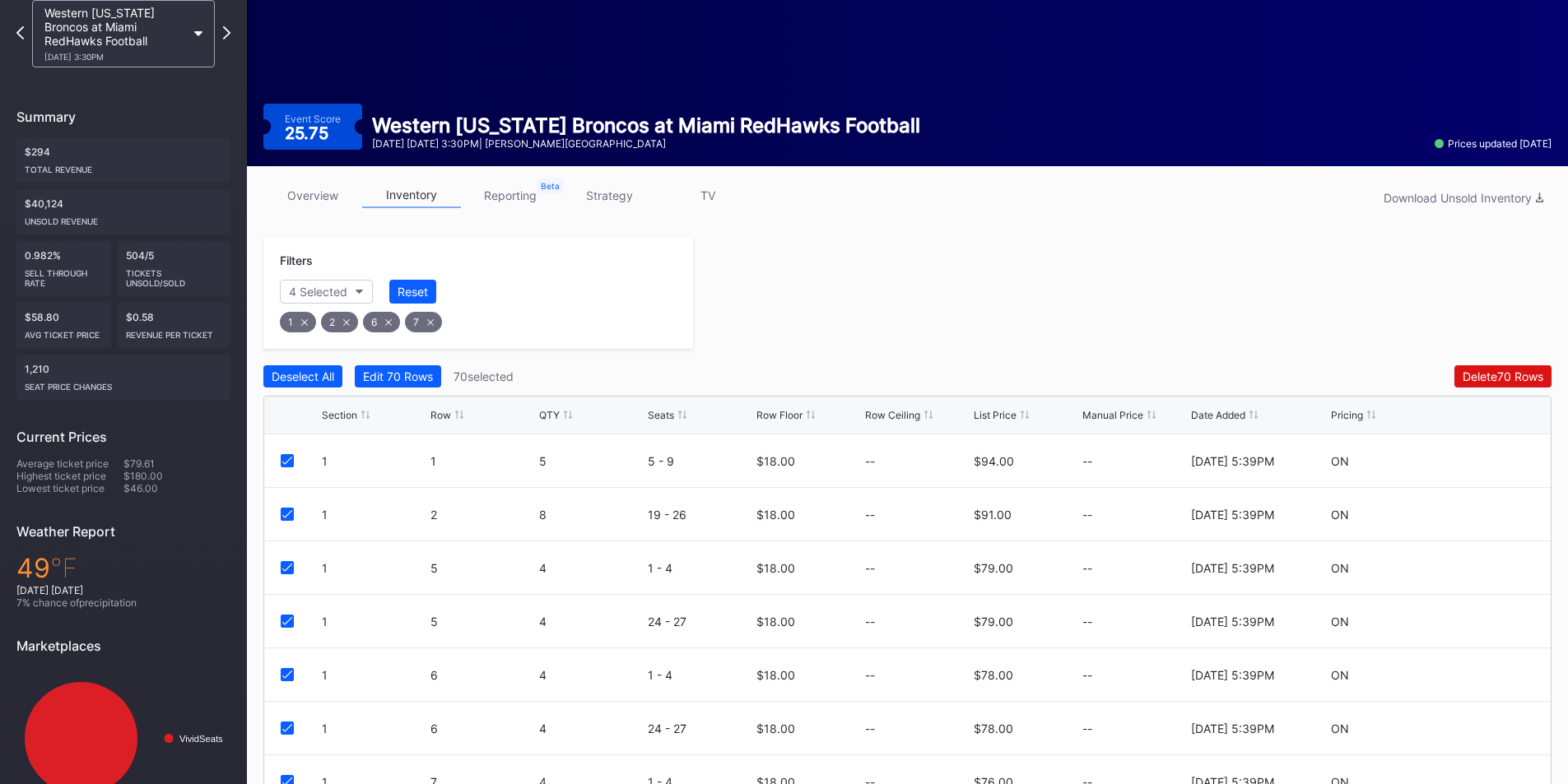
click at [1163, 338] on div at bounding box center [1122, 293] width 858 height 112
click at [385, 374] on div "Edit 70 Rows" at bounding box center [397, 376] width 70 height 14
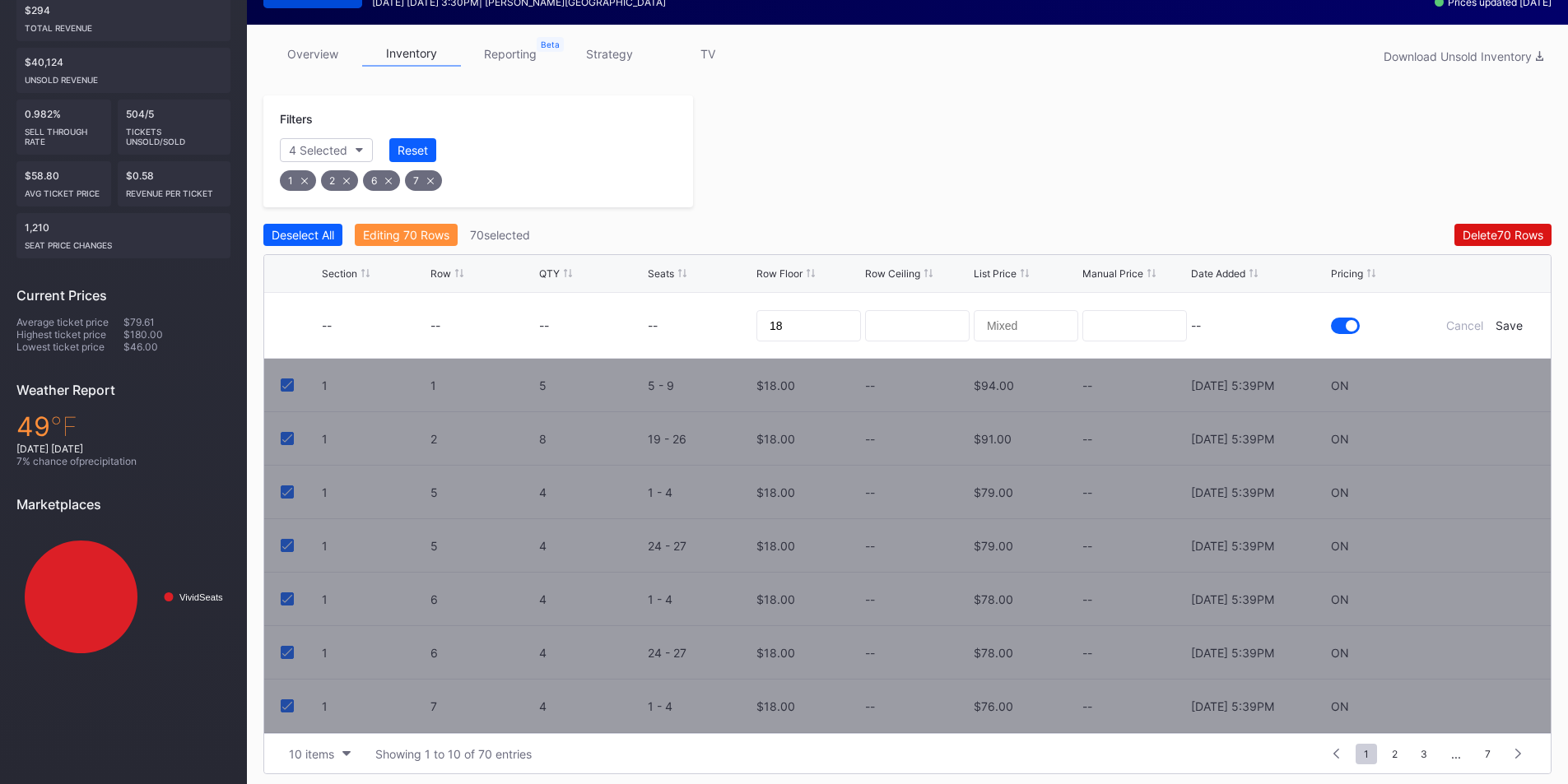
scroll to position [241, 0]
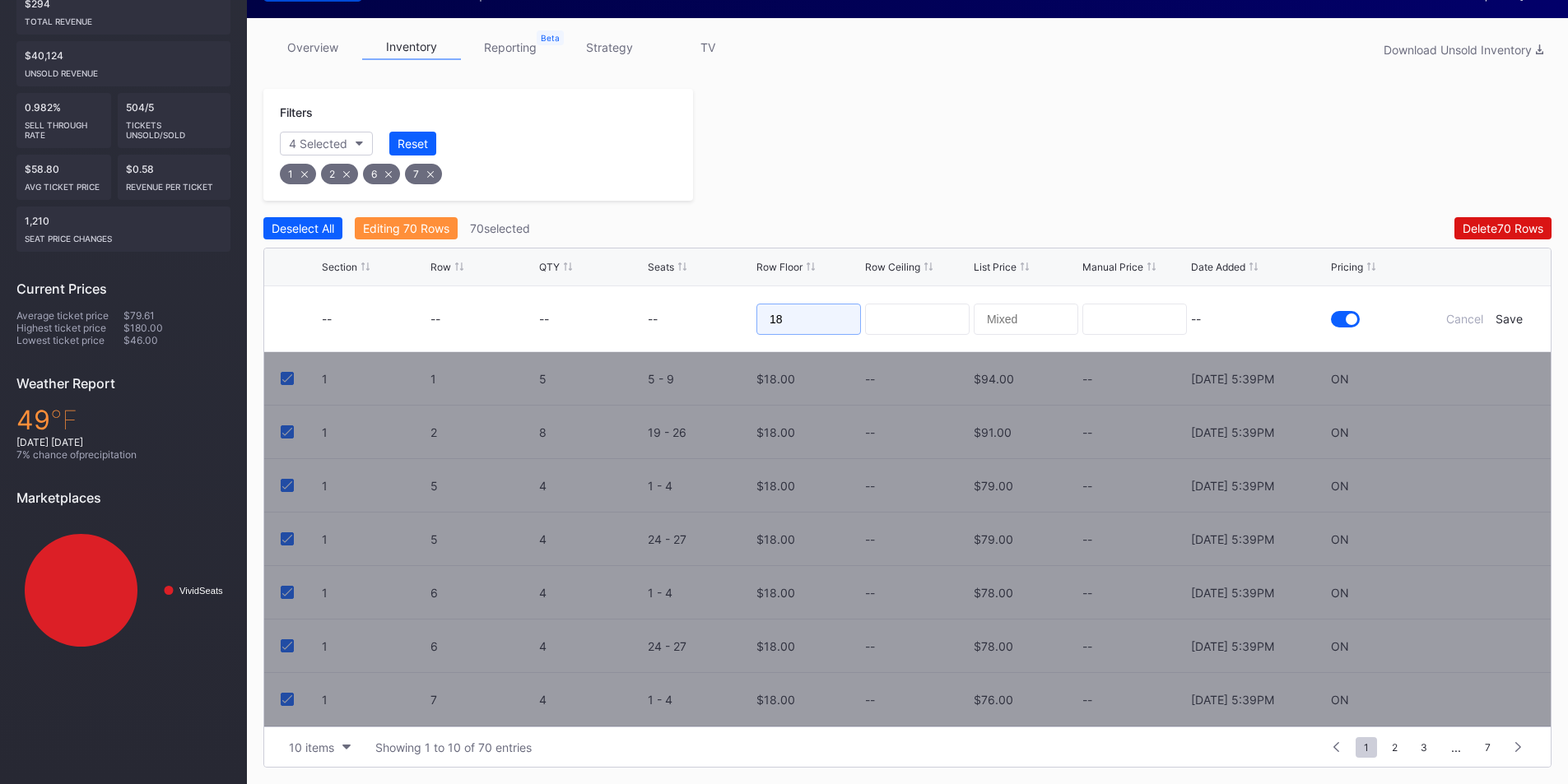
drag, startPoint x: 819, startPoint y: 315, endPoint x: 689, endPoint y: 315, distance: 130.0
click at [689, 315] on form "-- -- -- -- 18 -- Cancel Save" at bounding box center [927, 318] width 1213 height 65
type input "21"
click at [1503, 322] on div "Save" at bounding box center [1509, 319] width 27 height 14
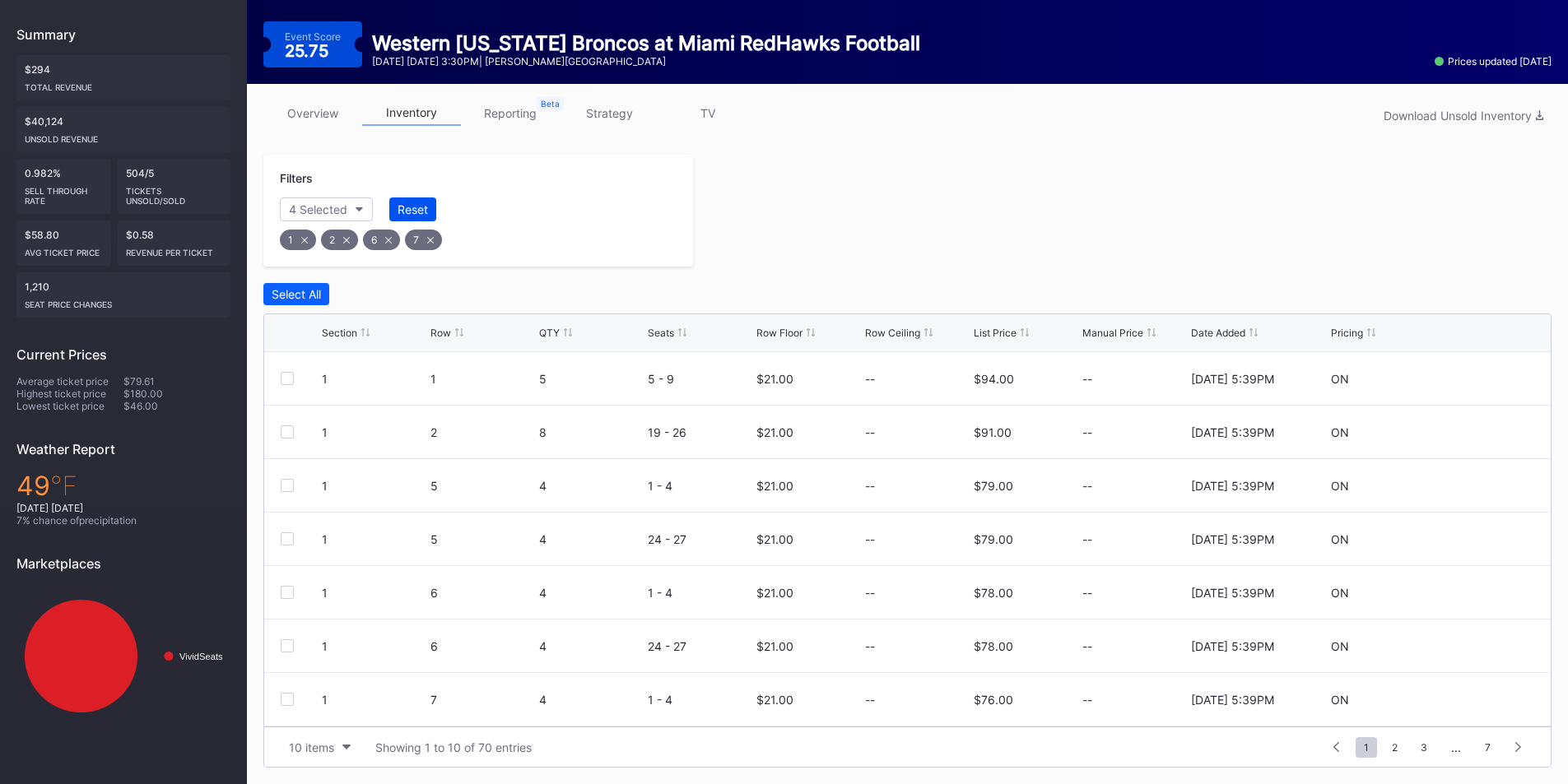
click at [409, 203] on div "Reset" at bounding box center [413, 209] width 30 height 14
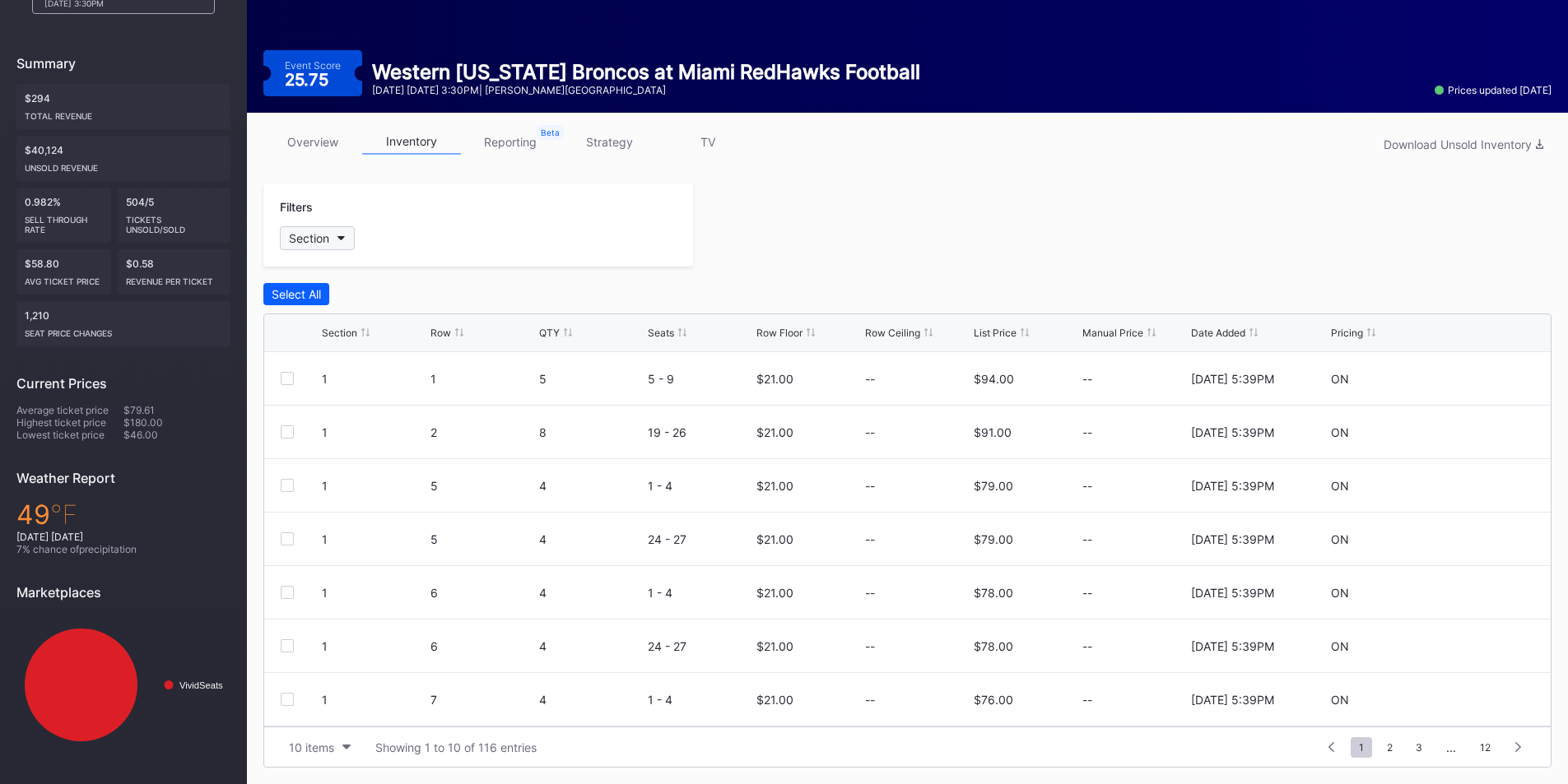
click at [336, 245] on button "Section" at bounding box center [317, 238] width 75 height 24
click at [305, 392] on div "3" at bounding box center [376, 392] width 192 height 30
click at [305, 429] on div "4" at bounding box center [376, 422] width 192 height 30
click at [306, 451] on div "5" at bounding box center [376, 452] width 192 height 30
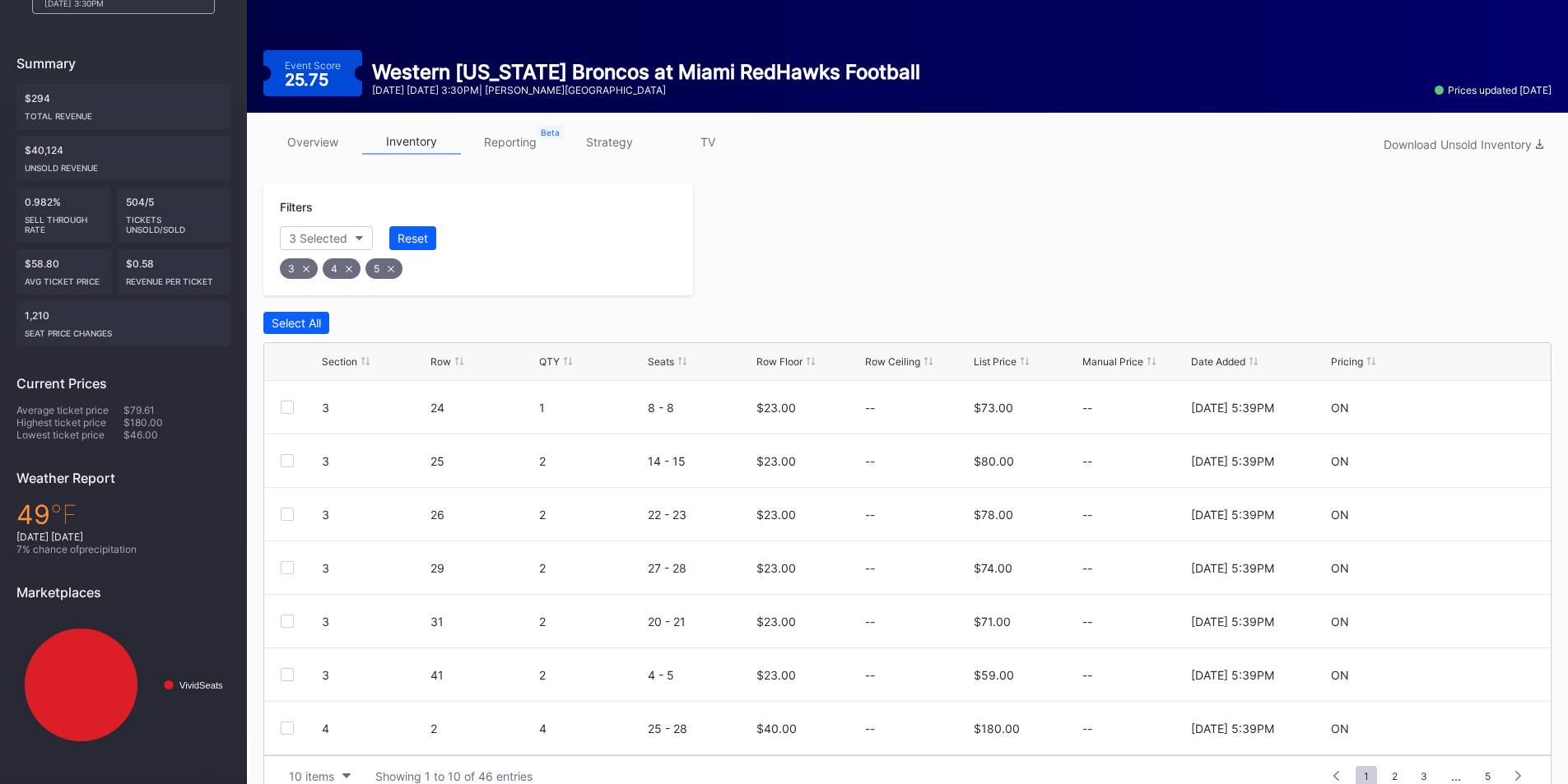
click at [764, 372] on div "Section Row QTY Seats Row Floor Row Ceiling List Price Manual Price Date Added …" at bounding box center [907, 362] width 1286 height 38
click at [766, 365] on div "Row Floor" at bounding box center [779, 361] width 46 height 13
click at [764, 364] on div "Row Floor" at bounding box center [779, 361] width 46 height 13
click at [321, 322] on div "Select All" at bounding box center [296, 323] width 50 height 14
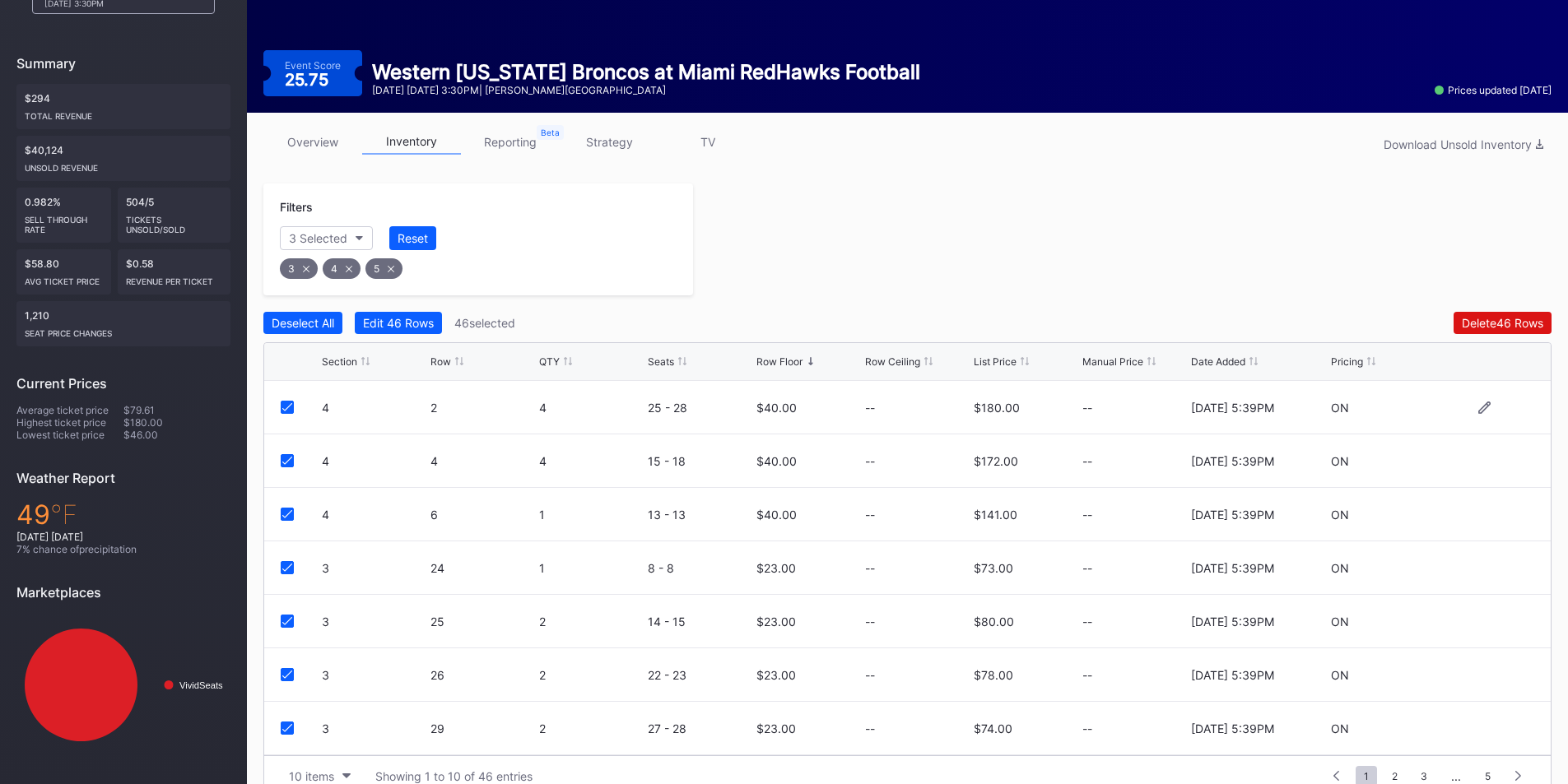
click at [291, 413] on div at bounding box center [288, 408] width 14 height 14
drag, startPoint x: 295, startPoint y: 450, endPoint x: 289, endPoint y: 459, distance: 10.8
click at [293, 452] on div "4 4 4 15 - 18 $40.00 -- $172.00 -- [DATE] 5:39PM ON" at bounding box center [907, 461] width 1286 height 53
drag, startPoint x: 289, startPoint y: 459, endPoint x: 289, endPoint y: 500, distance: 41.0
click at [289, 462] on icon at bounding box center [288, 461] width 10 height 8
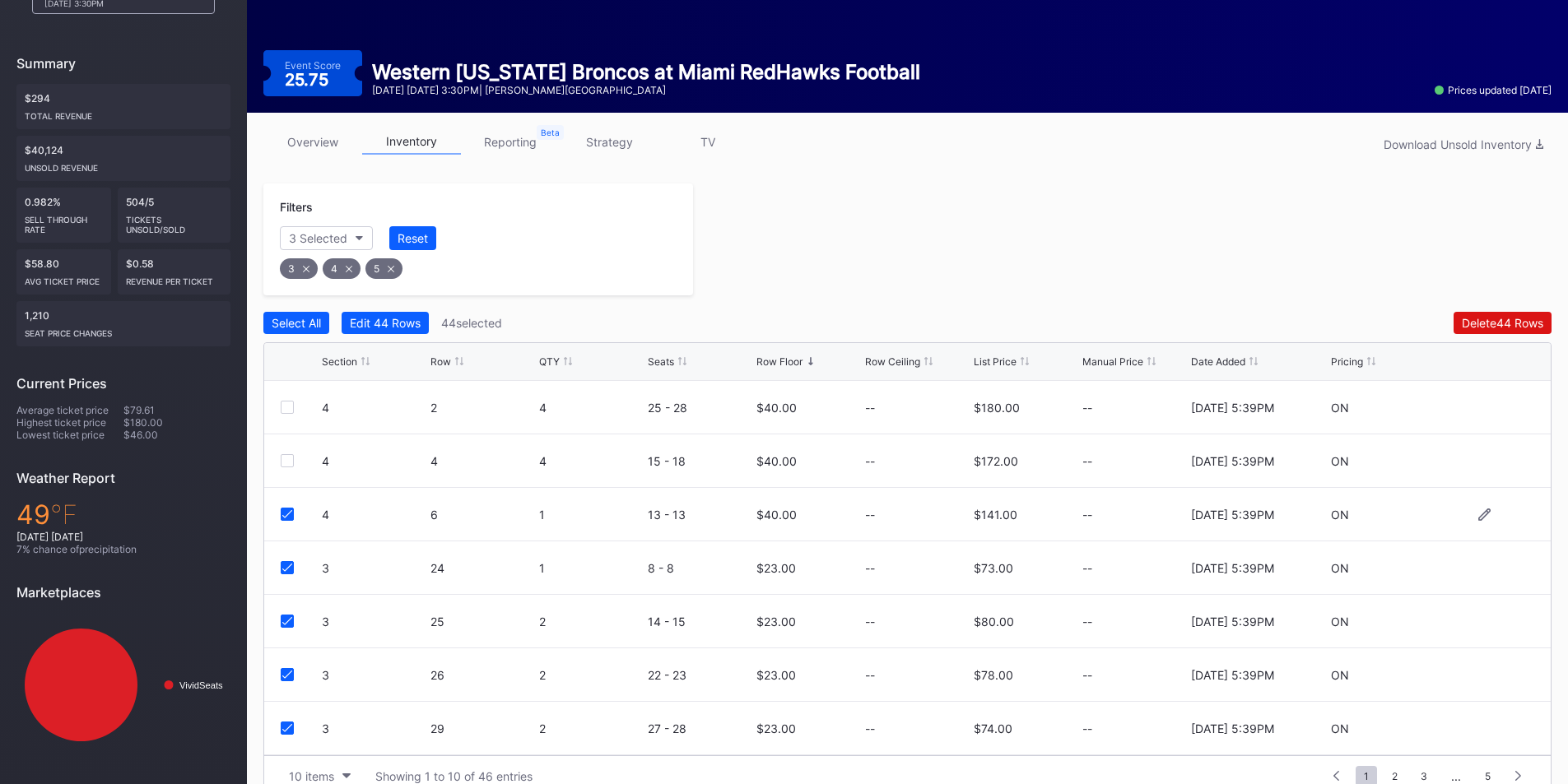
click at [289, 512] on icon at bounding box center [288, 515] width 10 height 8
click at [389, 325] on div "Edit 43 Rows" at bounding box center [385, 323] width 71 height 14
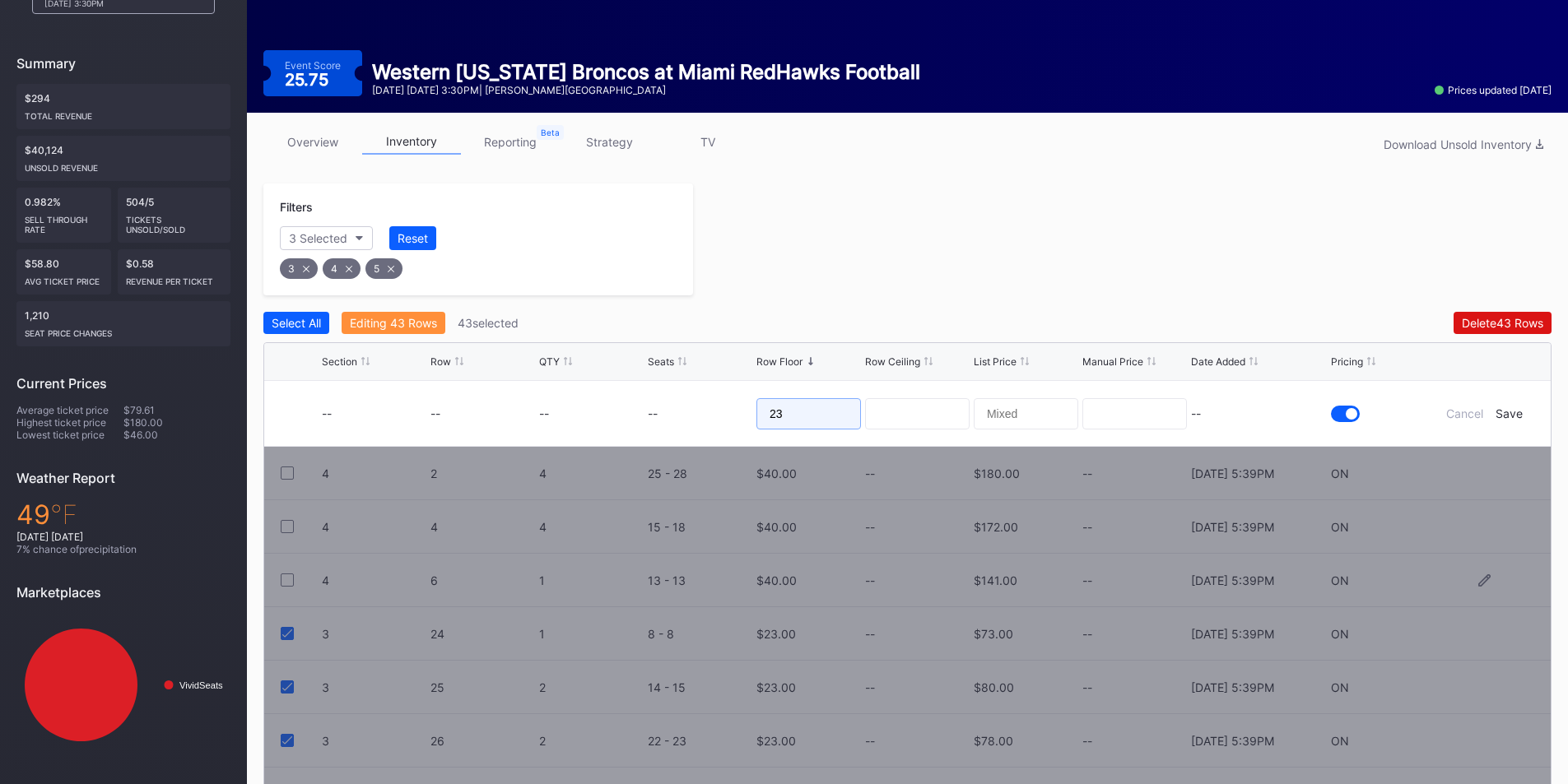
click at [771, 418] on input "23" at bounding box center [808, 414] width 105 height 31
type input "27"
click at [1508, 413] on div "Save" at bounding box center [1509, 414] width 27 height 14
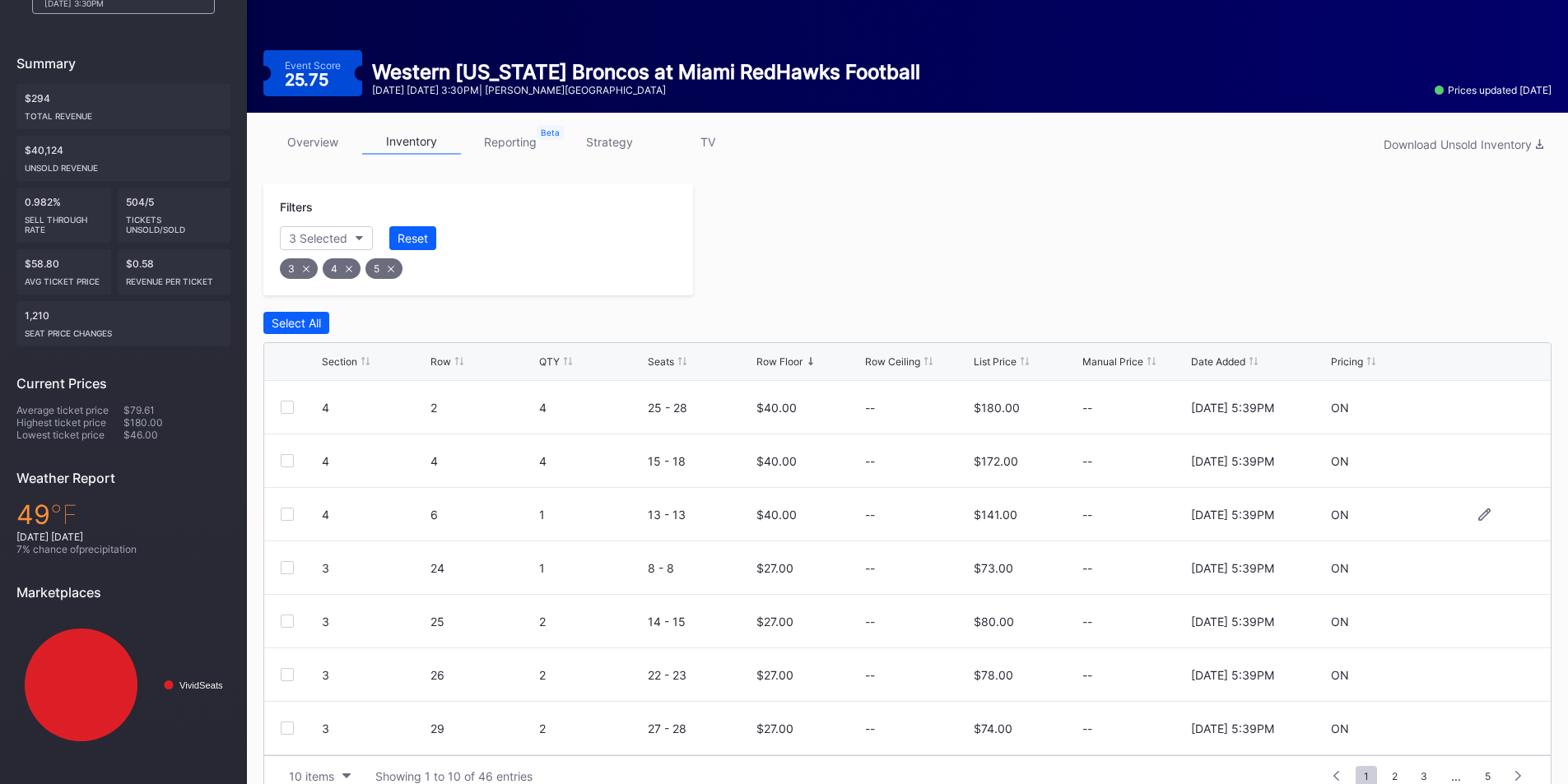
click at [1052, 266] on div at bounding box center [1122, 239] width 858 height 112
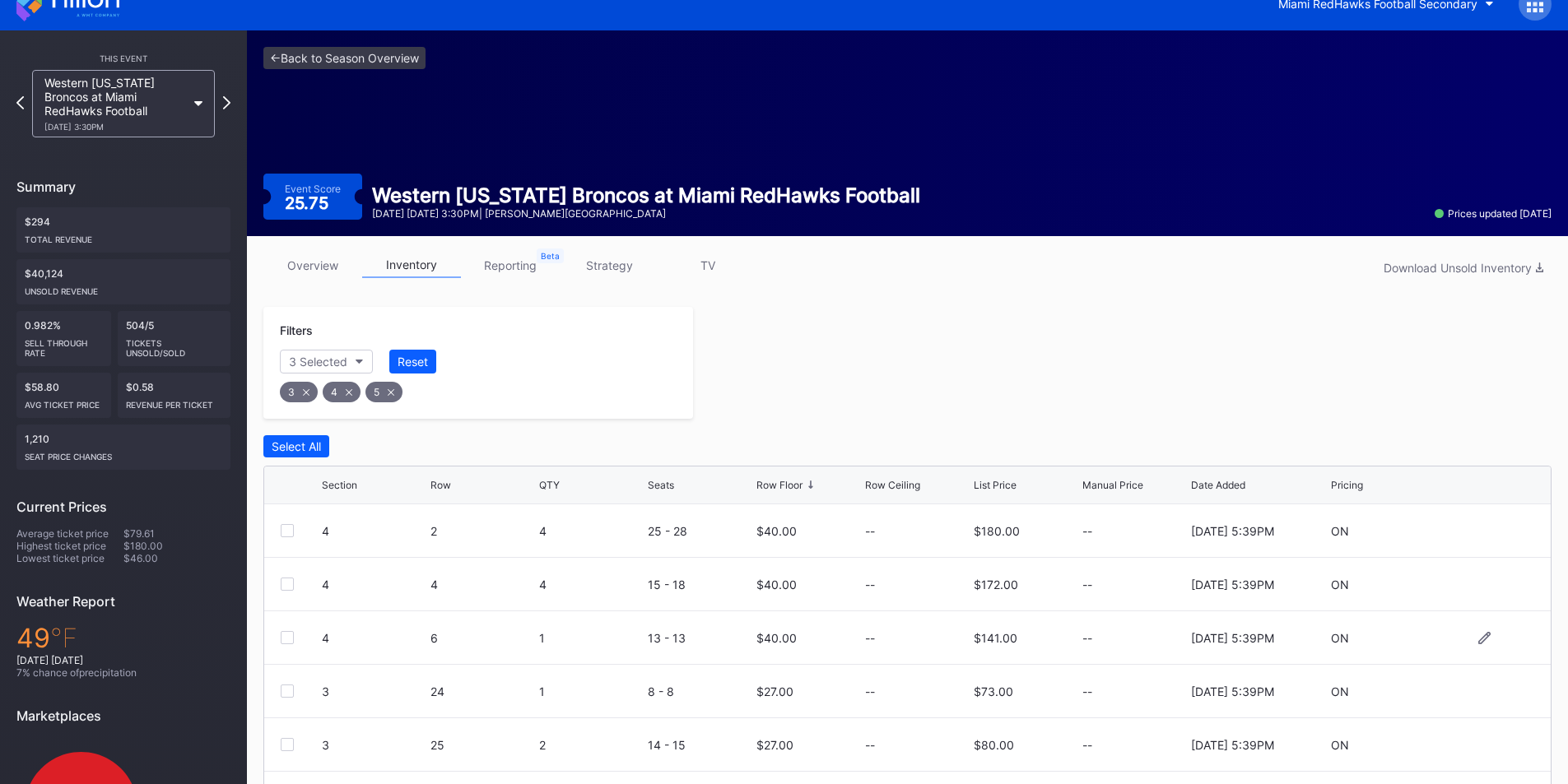
scroll to position [0, 0]
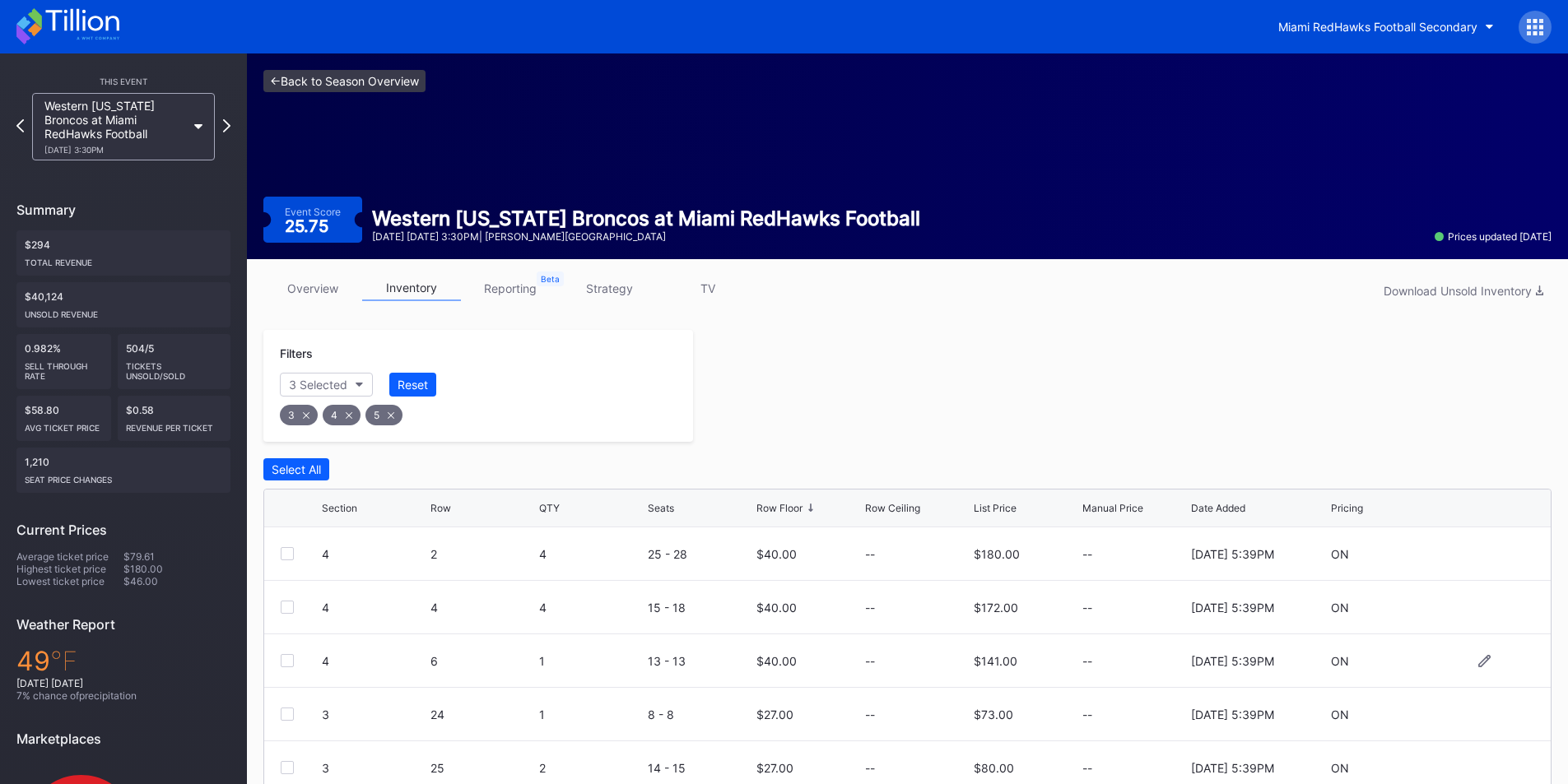
click at [271, 84] on link "<- Back to Season Overview" at bounding box center [344, 81] width 162 height 22
